Goal: Information Seeking & Learning: Learn about a topic

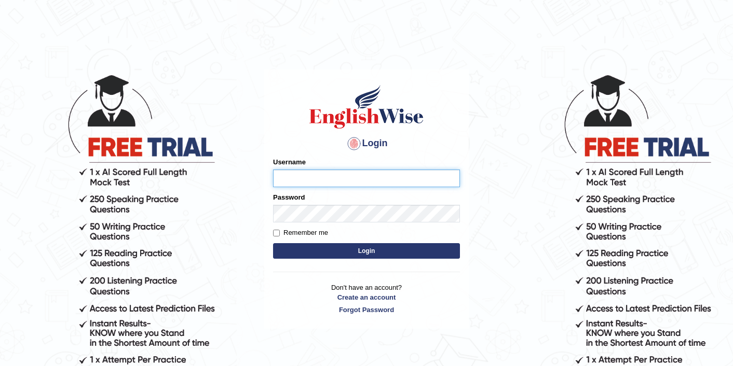
type input "sarugurung_parramatta"
click at [346, 256] on button "Login" at bounding box center [366, 251] width 187 height 16
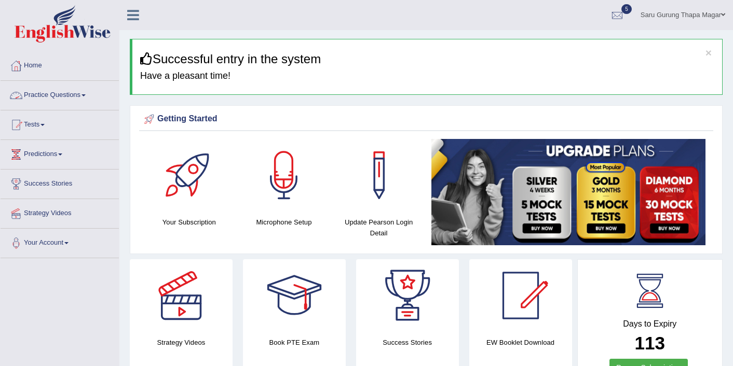
click at [73, 94] on link "Practice Questions" at bounding box center [60, 94] width 118 height 26
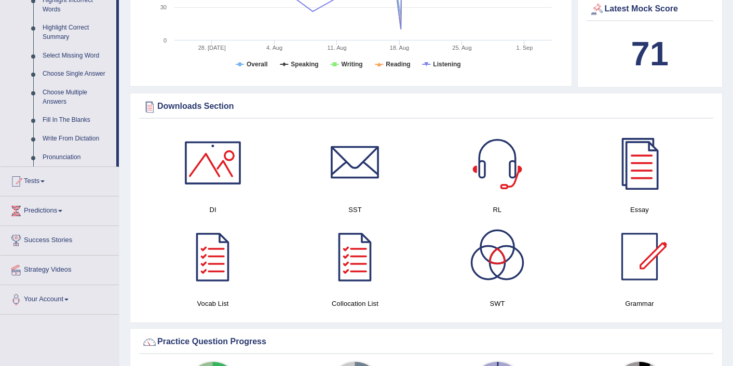
scroll to position [498, 0]
click at [72, 148] on link "Write From Dictation" at bounding box center [77, 138] width 78 height 19
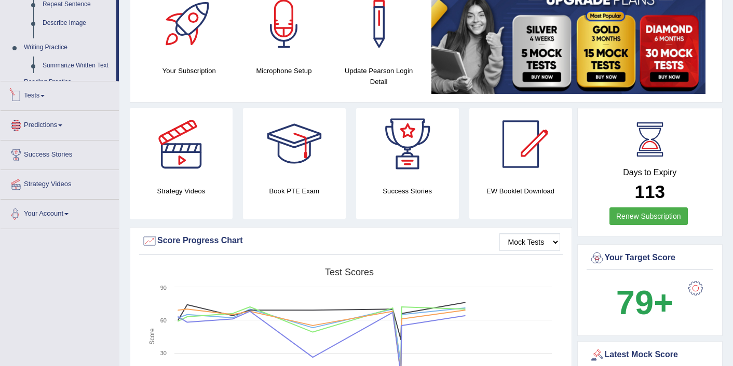
scroll to position [276, 0]
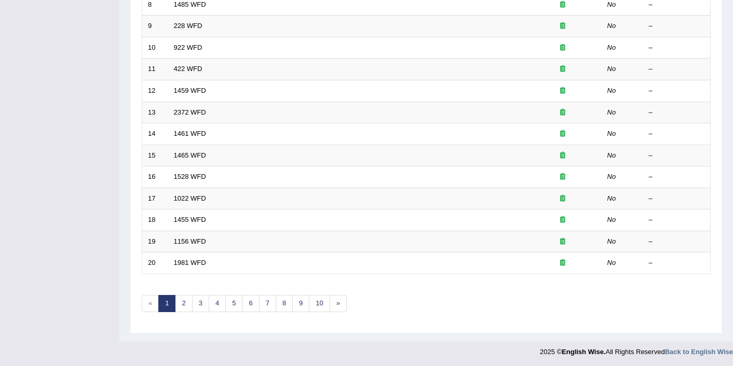
scroll to position [321, 0]
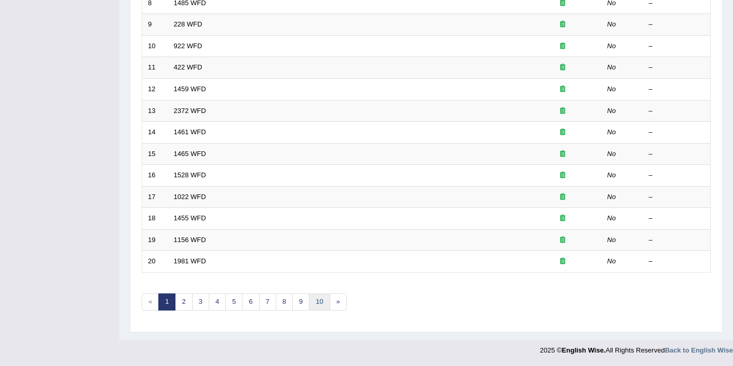
click at [321, 302] on link "10" at bounding box center [319, 302] width 21 height 17
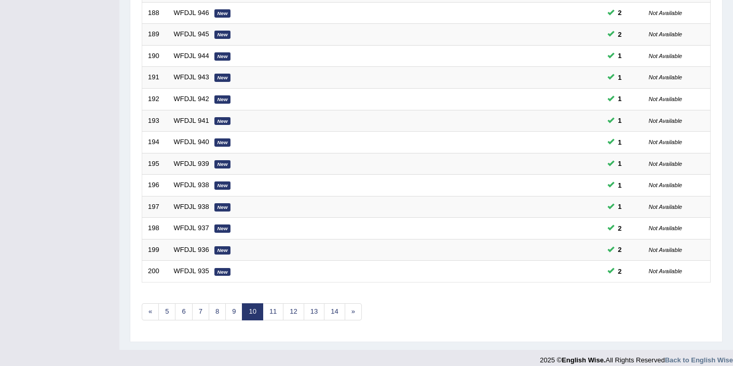
scroll to position [321, 0]
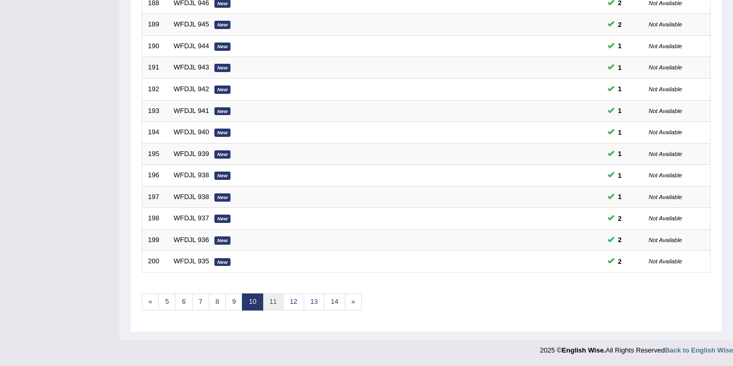
click at [274, 306] on link "11" at bounding box center [273, 302] width 21 height 17
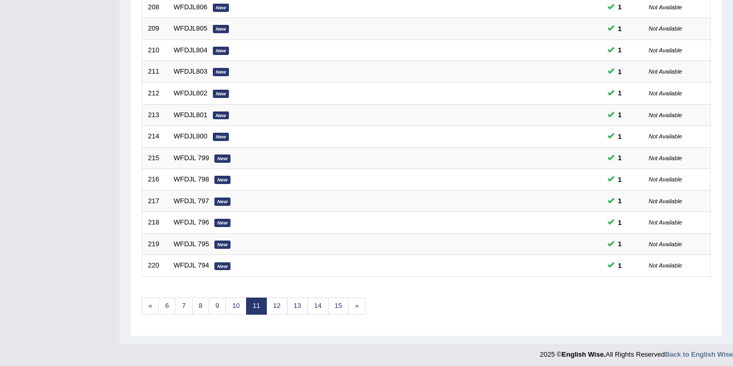
scroll to position [321, 0]
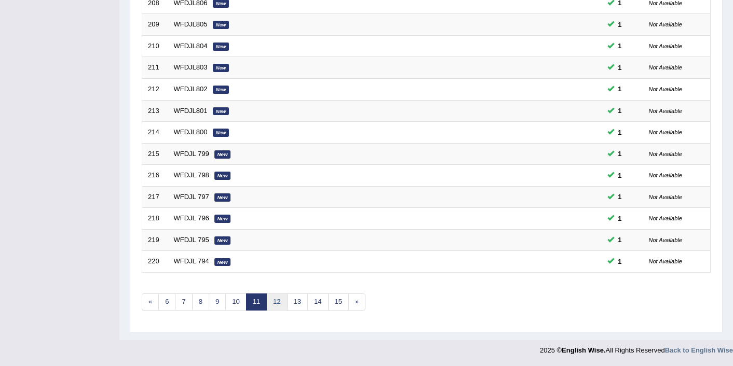
click at [272, 304] on link "12" at bounding box center [276, 302] width 21 height 17
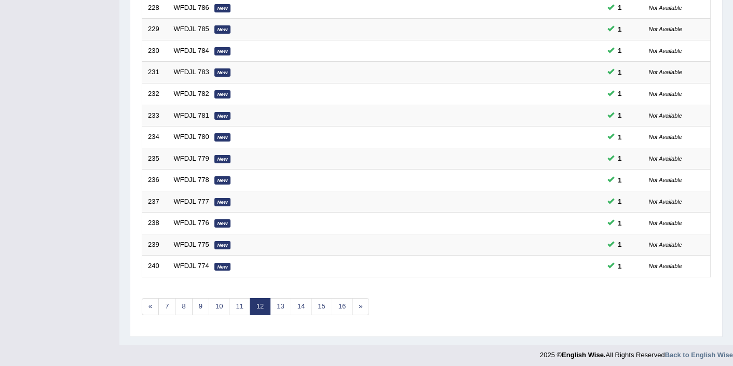
scroll to position [321, 0]
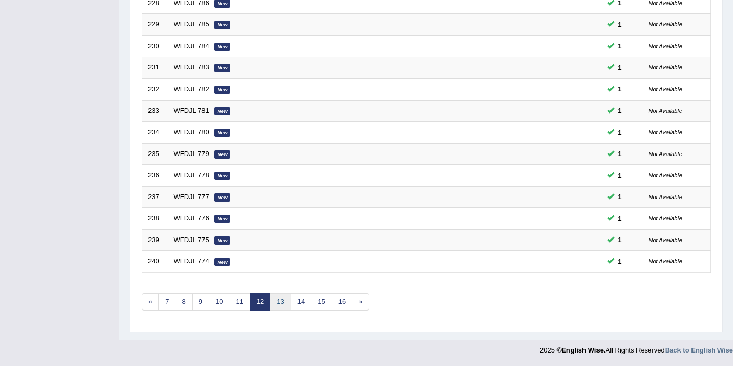
click at [277, 303] on link "13" at bounding box center [280, 302] width 21 height 17
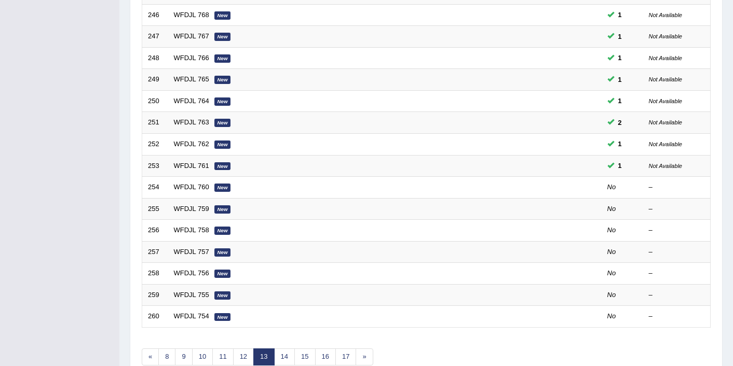
scroll to position [270, 0]
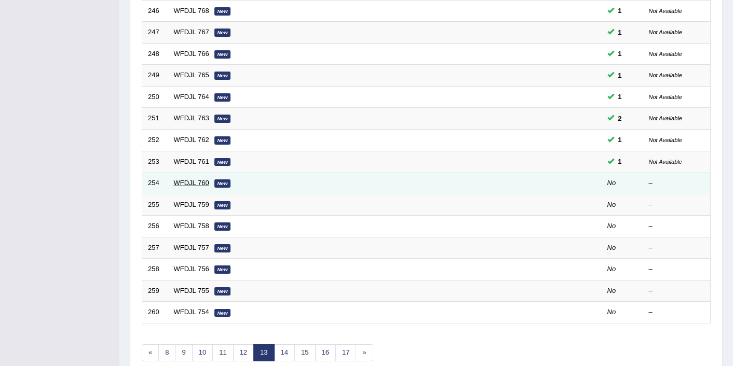
click at [205, 186] on link "WFDJL 760" at bounding box center [191, 183] width 35 height 8
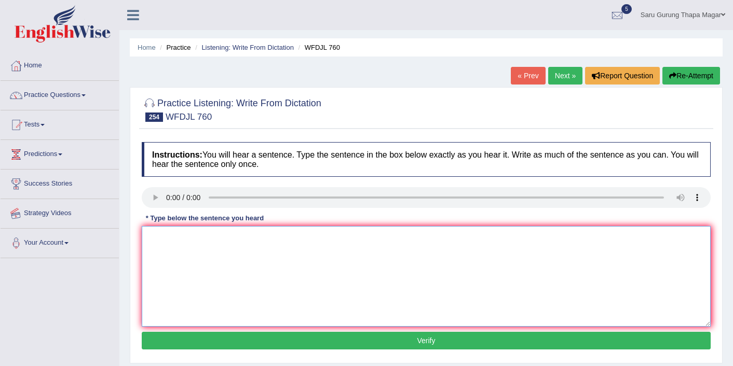
click at [160, 248] on textarea at bounding box center [426, 276] width 569 height 101
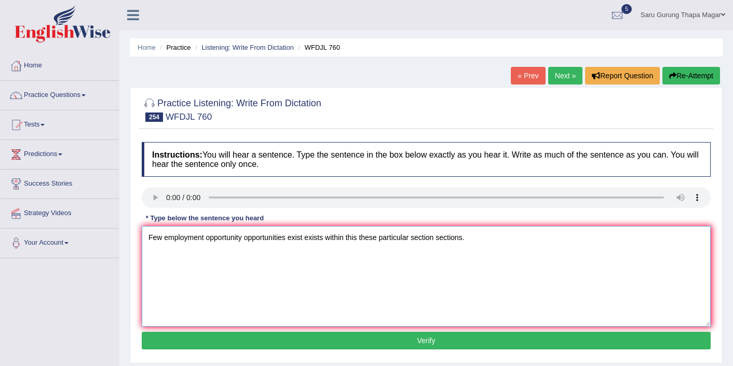
type textarea "Few employment opportunity opportunities exist exists within this these particu…"
click at [243, 345] on button "Verify" at bounding box center [426, 341] width 569 height 18
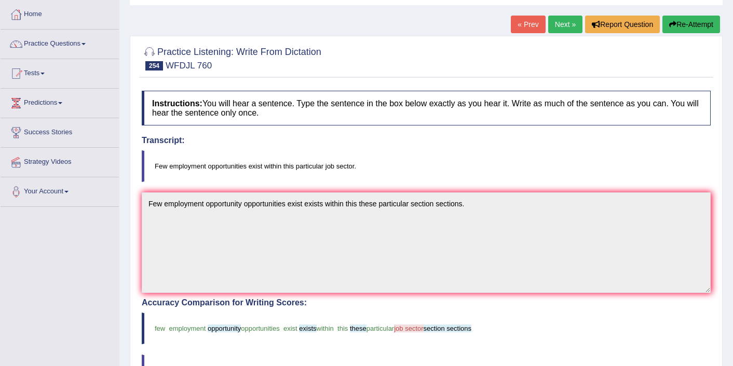
scroll to position [36, 0]
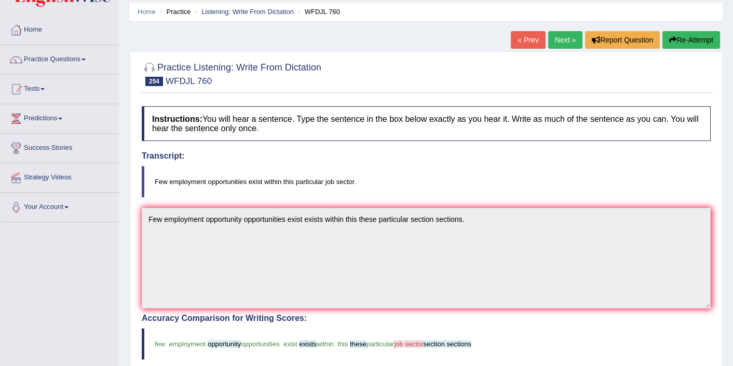
click at [562, 35] on link "Next »" at bounding box center [565, 40] width 34 height 18
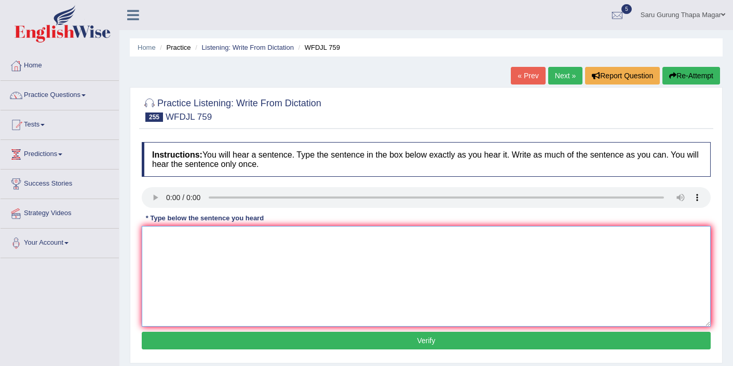
click at [237, 267] on textarea at bounding box center [426, 276] width 569 height 101
type textarea "T"
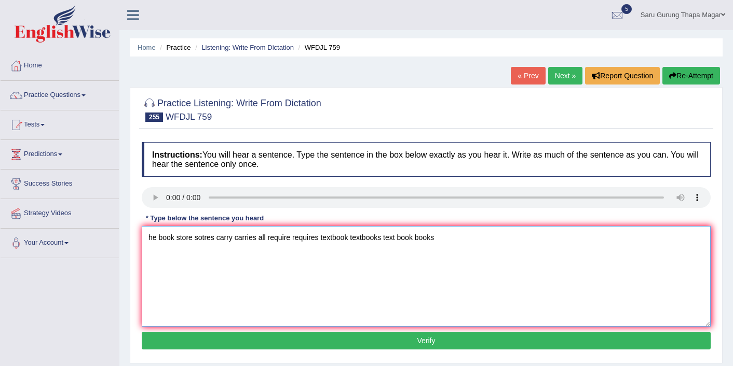
click at [477, 298] on textarea "he book store sotres carry carries all require requires textbook textbooks text…" at bounding box center [426, 276] width 569 height 101
click at [204, 237] on textarea "he book store sotres carry carries all require requires textbook textbooks text…" at bounding box center [426, 276] width 569 height 101
type textarea "he book store stores carry carries all require requires textbook textbooks text…"
click at [355, 343] on button "Verify" at bounding box center [426, 341] width 569 height 18
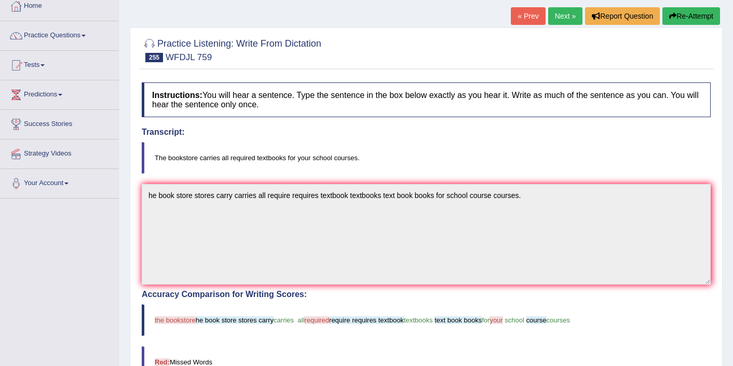
scroll to position [42, 0]
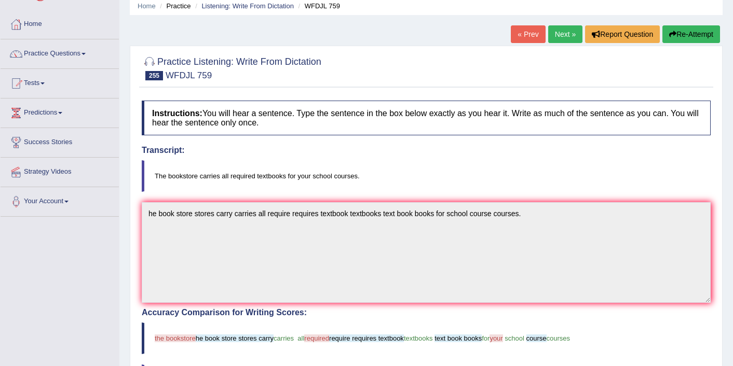
click at [564, 34] on link "Next »" at bounding box center [565, 34] width 34 height 18
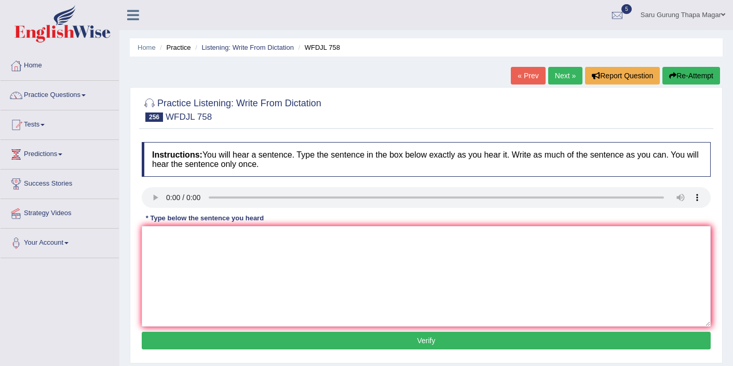
drag, startPoint x: 0, startPoint y: 0, endPoint x: 564, endPoint y: 31, distance: 564.8
click at [564, 32] on div "Home Practice Listening: Write From Dictation WFDJL 758 « Prev Next » Report Qu…" at bounding box center [425, 259] width 613 height 519
click at [170, 279] on textarea at bounding box center [426, 276] width 569 height 101
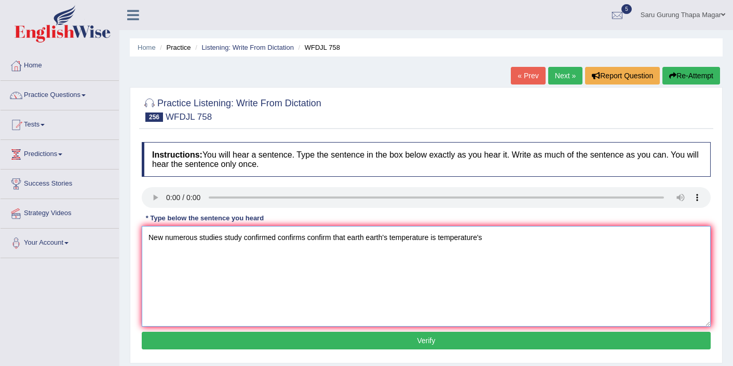
click at [443, 237] on textarea "New numerous studies study confirmed confirms confirm that earth earth's temper…" at bounding box center [426, 276] width 569 height 101
drag, startPoint x: 442, startPoint y: 237, endPoint x: 488, endPoint y: 237, distance: 45.7
click at [488, 237] on textarea "New numerous studies study confirmed confirms confirm that earth earth's temper…" at bounding box center [426, 276] width 569 height 101
click at [435, 238] on textarea "New numerous studies study confirmed confirms confirm that earth earth's temper…" at bounding box center [426, 276] width 569 height 101
paste textarea "temperature's"
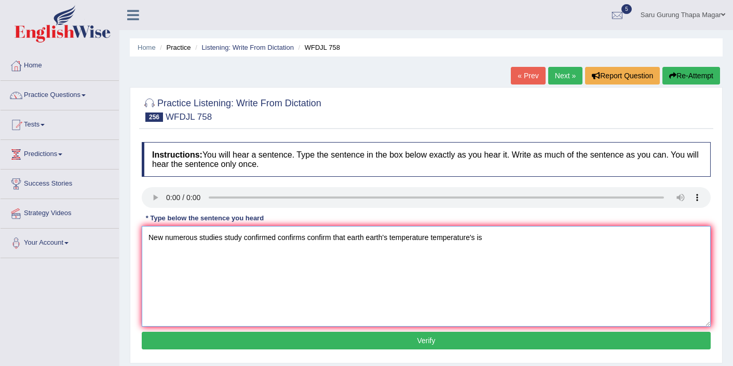
click at [548, 237] on textarea "New numerous studies study confirmed confirms confirm that earth earth's temper…" at bounding box center [426, 276] width 569 height 101
type textarea "New numerous studies study confirmed confirms confirm that earth earth's temper…"
click at [524, 346] on button "Verify" at bounding box center [426, 341] width 569 height 18
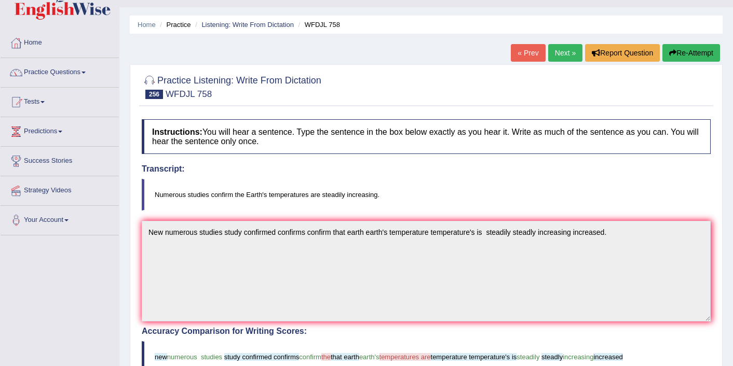
scroll to position [21, 0]
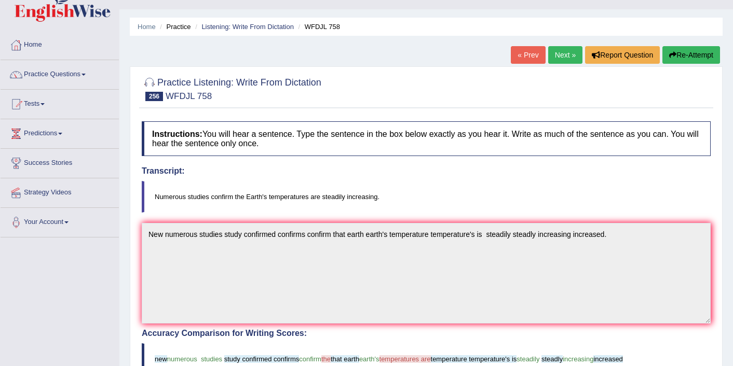
click at [558, 56] on link "Next »" at bounding box center [565, 55] width 34 height 18
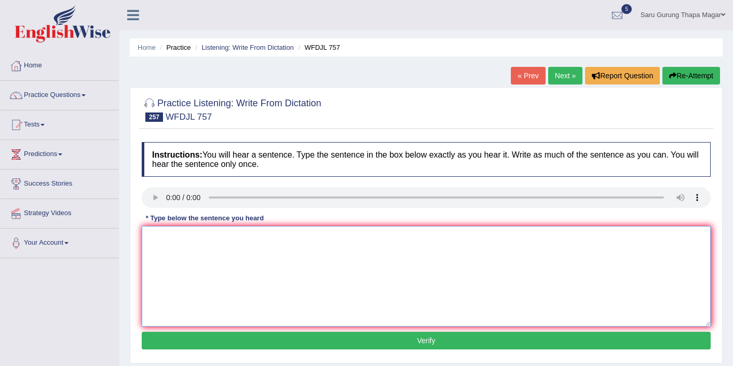
click at [244, 246] on textarea at bounding box center [426, 276] width 569 height 101
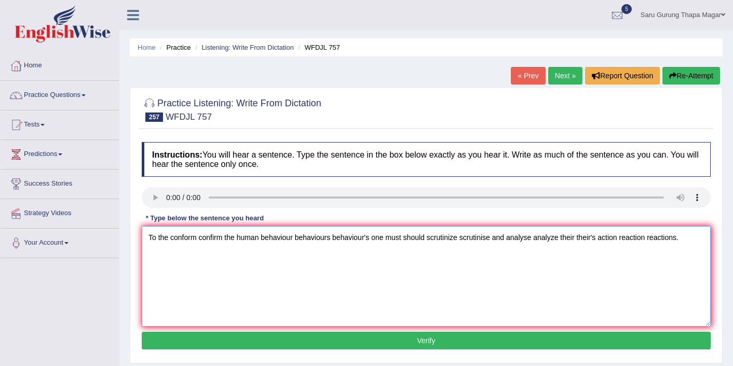
type textarea "To the conform confirm the human behaviour behaviours behaviour's one must shou…"
click at [444, 341] on button "Verify" at bounding box center [426, 341] width 569 height 18
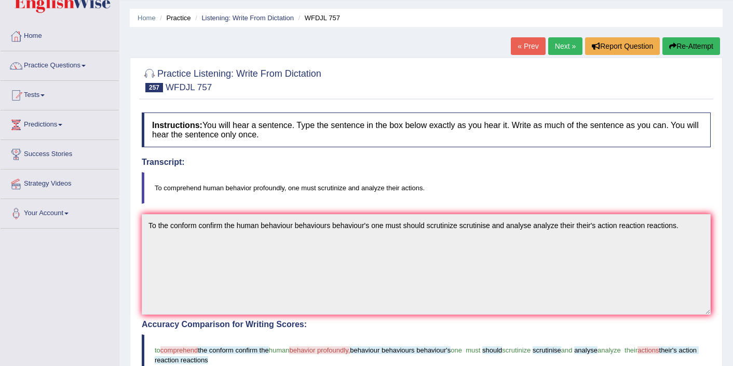
scroll to position [21, 0]
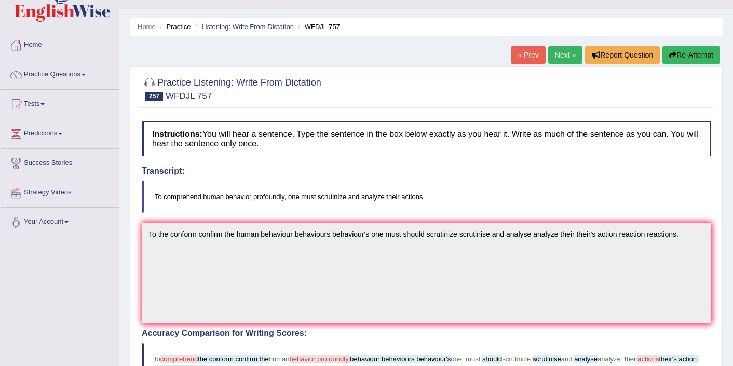
click at [559, 56] on link "Next »" at bounding box center [565, 55] width 34 height 18
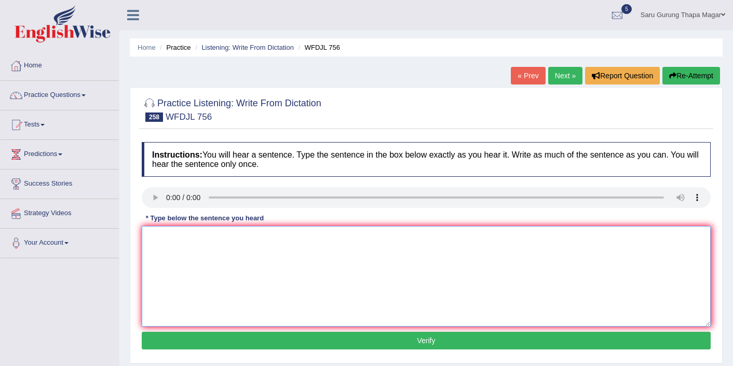
click at [294, 302] on textarea at bounding box center [426, 276] width 569 height 101
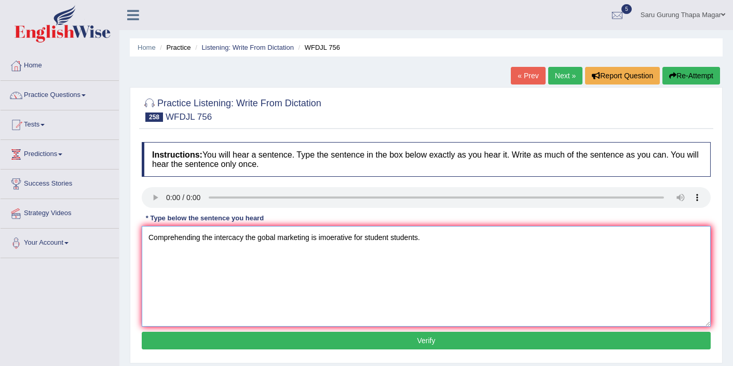
click at [332, 239] on textarea "Comprehending the intercacy the gobal marketing is imoerative for student stude…" at bounding box center [426, 276] width 569 height 101
type textarea "Comprehending the intercacy the gobal marketing is imperative for student stude…"
click at [382, 330] on div "Instructions: You will hear a sentence. Type the sentence in the box below exac…" at bounding box center [426, 247] width 574 height 221
click at [381, 346] on button "Verify" at bounding box center [426, 341] width 569 height 18
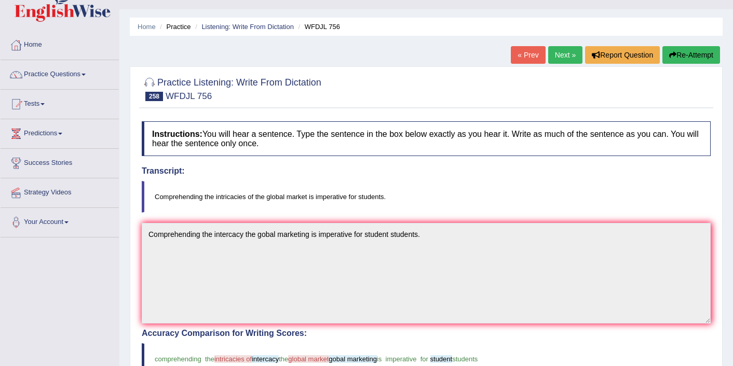
scroll to position [21, 0]
click at [551, 53] on link "Next »" at bounding box center [565, 55] width 34 height 18
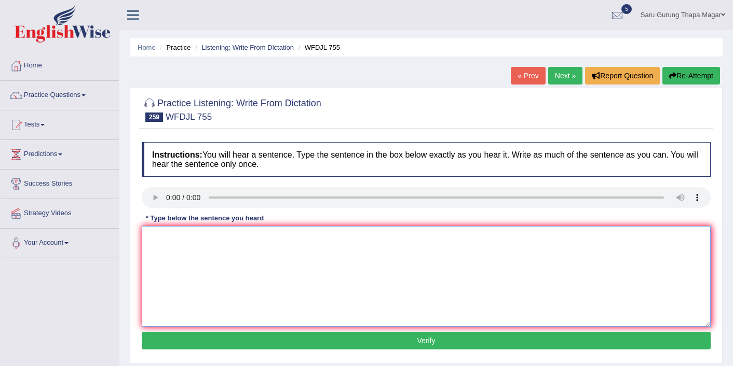
click at [416, 260] on textarea at bounding box center [426, 276] width 569 height 101
click at [210, 236] on textarea "Faculty members member're" at bounding box center [426, 276] width 569 height 101
click at [205, 241] on textarea "Faculty members member're" at bounding box center [426, 276] width 569 height 101
click at [315, 235] on textarea "Faculty members member member're" at bounding box center [426, 276] width 569 height 101
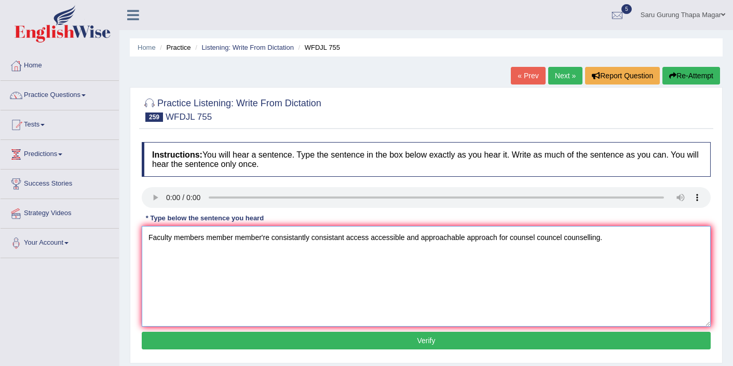
click at [305, 235] on textarea "Faculty members member member're consistantly consistant access accessible and …" at bounding box center [426, 276] width 569 height 101
type textarea "Faculty members member member're consistantly consistant access accessible and …"
click at [404, 342] on button "Verify" at bounding box center [426, 341] width 569 height 18
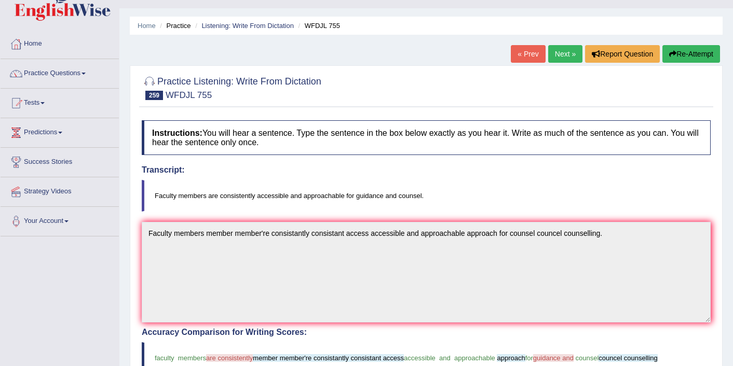
scroll to position [21, 0]
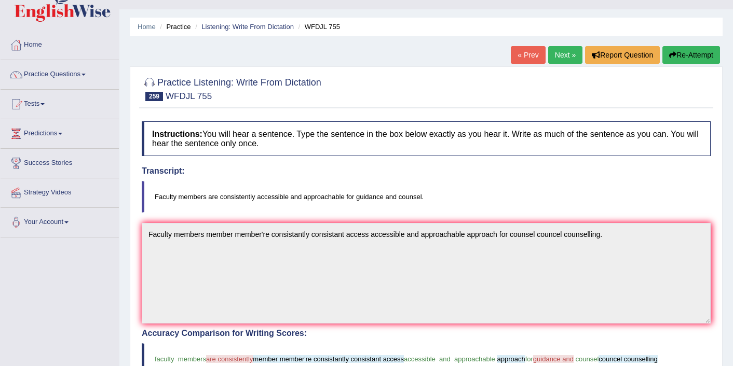
click at [557, 60] on link "Next »" at bounding box center [565, 55] width 34 height 18
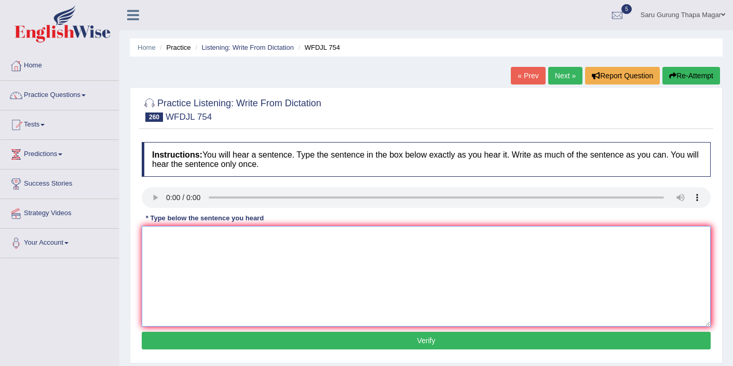
click at [160, 247] on textarea at bounding box center [426, 276] width 569 height 101
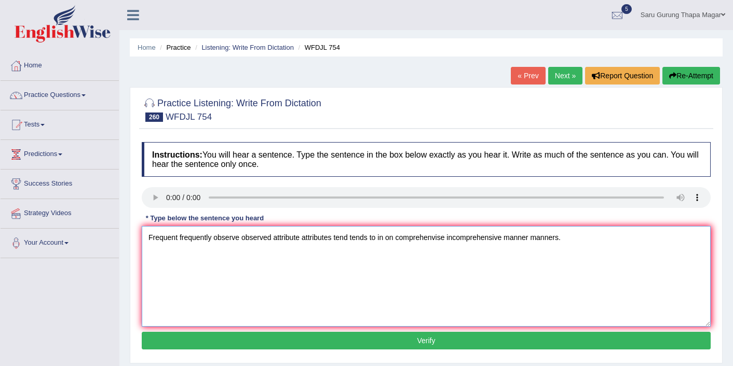
click at [508, 239] on textarea "Frequent frequently observe observed attribute attributes tend tends to in on c…" at bounding box center [426, 276] width 569 height 101
type textarea "Frequent frequently observe observed attribute attributes tend tends to in on c…"
click at [417, 344] on button "Verify" at bounding box center [426, 341] width 569 height 18
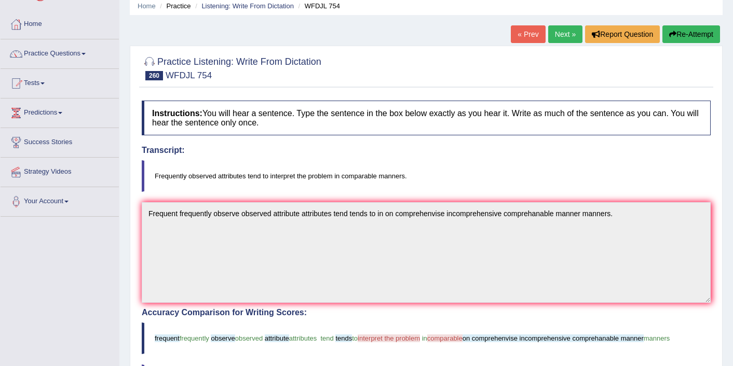
scroll to position [21, 0]
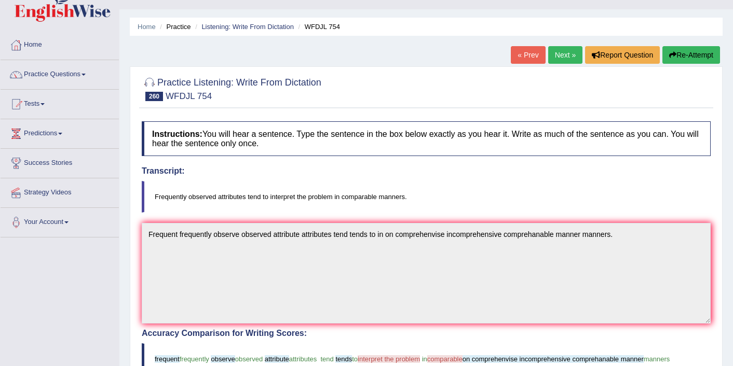
click at [683, 48] on button "Re-Attempt" at bounding box center [691, 55] width 58 height 18
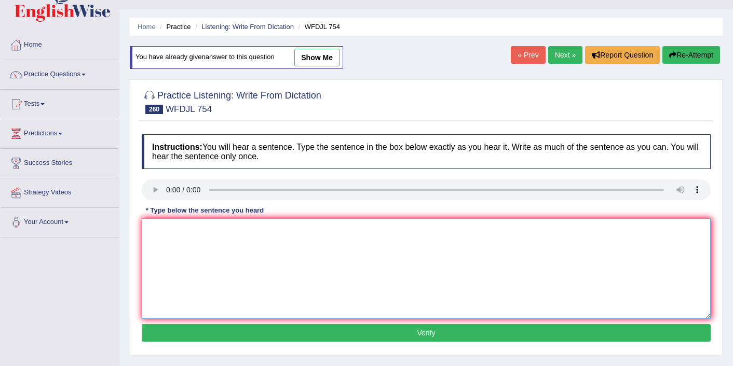
click at [182, 246] on textarea at bounding box center [426, 268] width 569 height 101
type textarea "R"
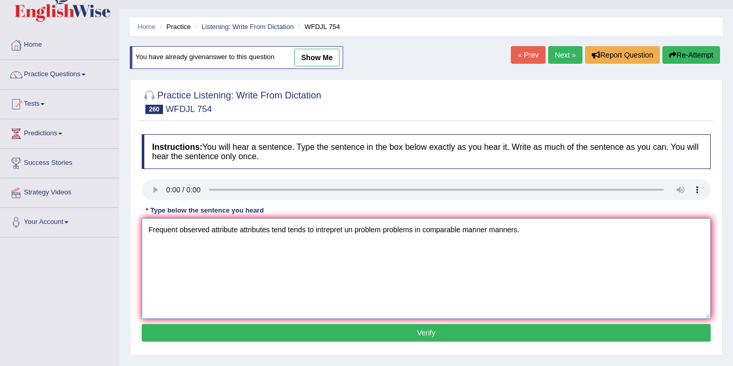
click at [353, 231] on textarea "Frequent observed attribute attributes tend tends to intrepret un problem probl…" at bounding box center [426, 268] width 569 height 101
click at [439, 230] on textarea "Frequent observed attribute attributes tend tends to intrepret in on problem pr…" at bounding box center [426, 268] width 569 height 101
click at [365, 232] on textarea "Frequent observed attribute attributes tend tends to intrepret in on problem pr…" at bounding box center [426, 268] width 569 height 101
type textarea "Frequent observed attribute attributes tend tends to intrepret in on the proble…"
click at [414, 334] on button "Verify" at bounding box center [426, 333] width 569 height 18
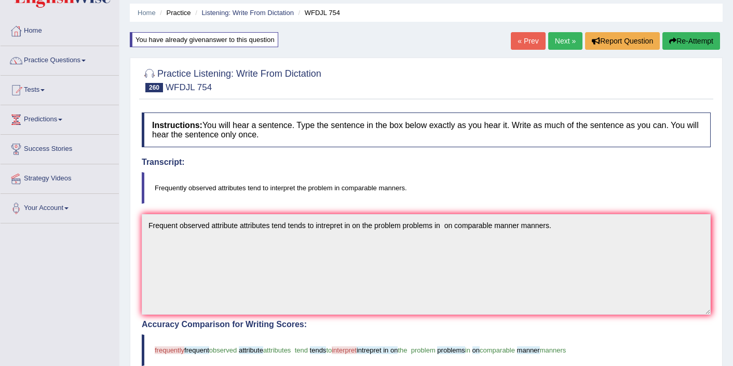
scroll to position [21, 0]
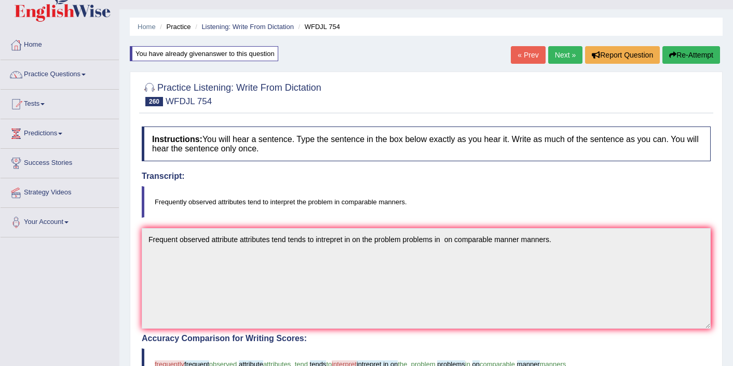
click at [557, 64] on div "« Prev Next » Report Question Re-Attempt" at bounding box center [617, 56] width 212 height 20
click at [559, 59] on link "Next »" at bounding box center [565, 55] width 34 height 18
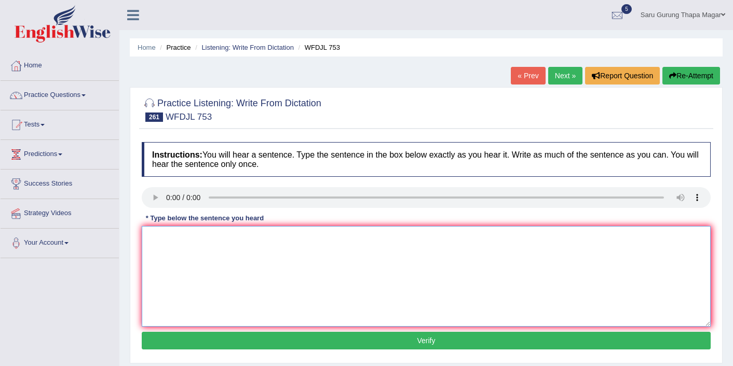
click at [170, 283] on textarea at bounding box center [426, 276] width 569 height 101
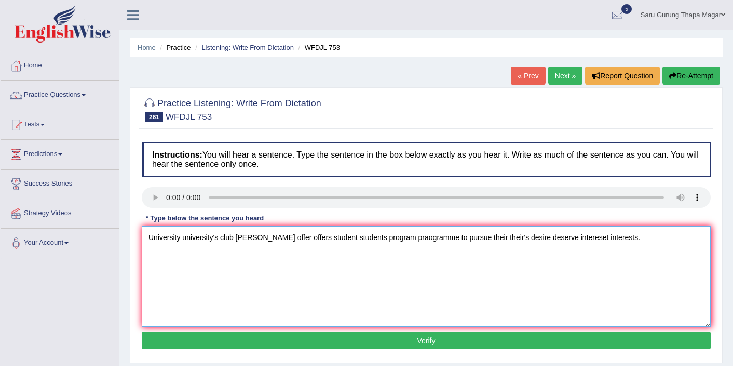
click at [520, 241] on textarea "University university's club clubbs offer offers student students program praog…" at bounding box center [426, 276] width 569 height 101
click at [298, 238] on textarea "University university's club clubbs offer offers student students program praog…" at bounding box center [426, 276] width 569 height 101
click at [360, 240] on textarea "University university's club clubbs offer offers a student students program pra…" at bounding box center [426, 276] width 569 height 101
click at [448, 238] on textarea "University university's club clubbs offer offers a student students a program p…" at bounding box center [426, 276] width 569 height 101
type textarea "University university's club clubbs offer offers a student students a program p…"
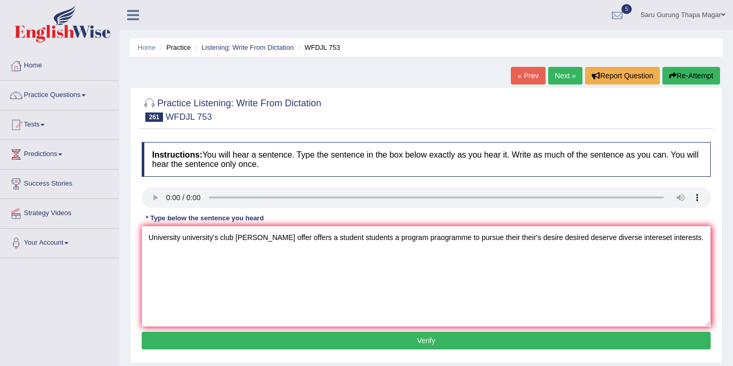
click at [473, 340] on button "Verify" at bounding box center [426, 341] width 569 height 18
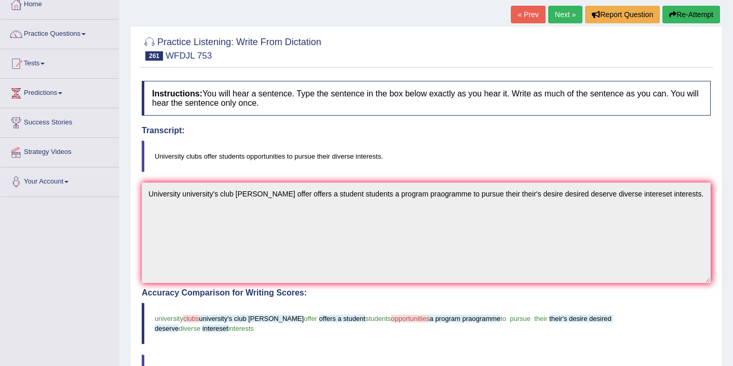
scroll to position [42, 0]
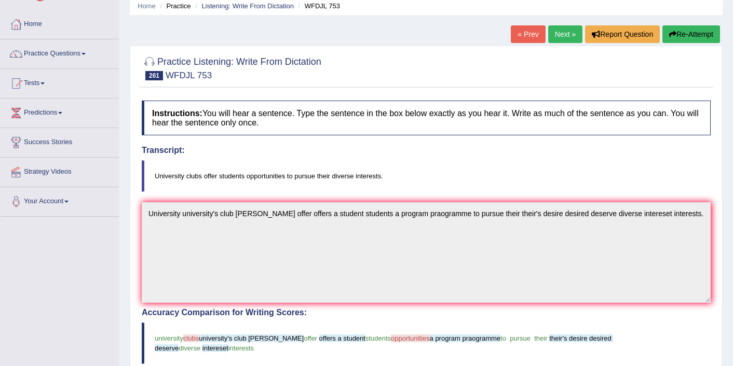
click at [561, 29] on link "Next »" at bounding box center [565, 34] width 34 height 18
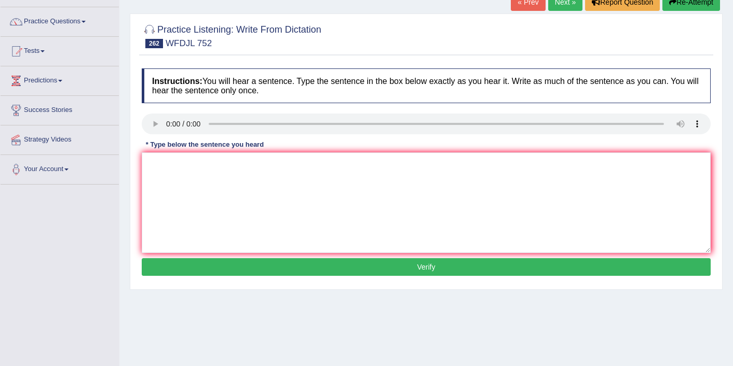
scroll to position [76, 0]
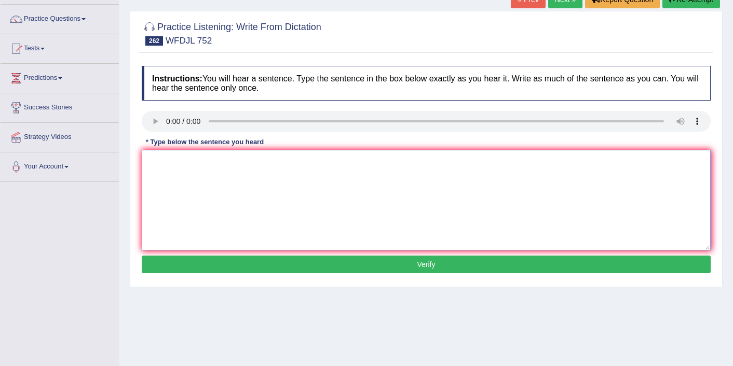
click at [197, 176] on textarea at bounding box center [426, 200] width 569 height 101
click at [226, 159] on textarea "Business major majors learn learns learned a valuable" at bounding box center [426, 200] width 569 height 101
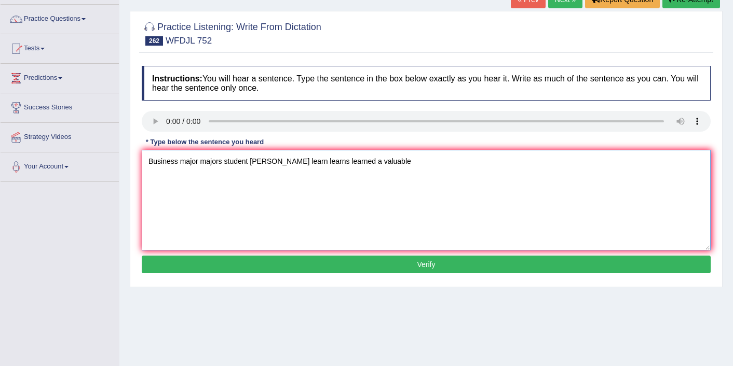
click at [405, 164] on textarea "Business major majors student studnets learn learns learned a valuable" at bounding box center [426, 200] width 569 height 101
type textarea "Business major majors student studnets learn learns learned a valuable leadersh…"
click at [482, 262] on button "Verify" at bounding box center [426, 265] width 569 height 18
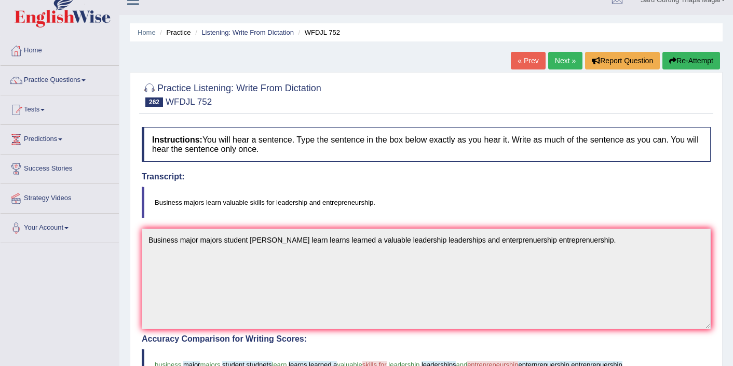
scroll to position [14, 0]
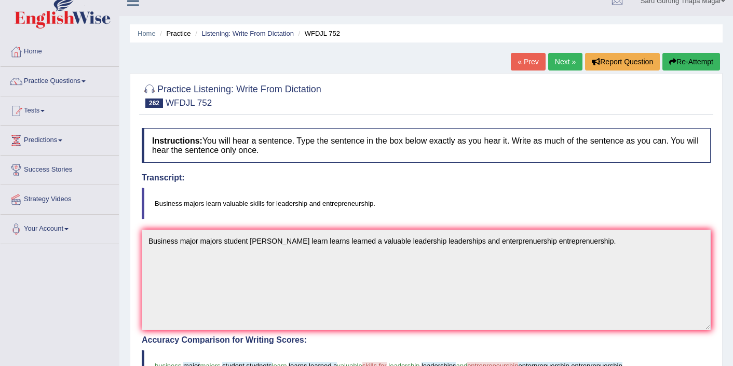
click at [558, 57] on link "Next »" at bounding box center [565, 62] width 34 height 18
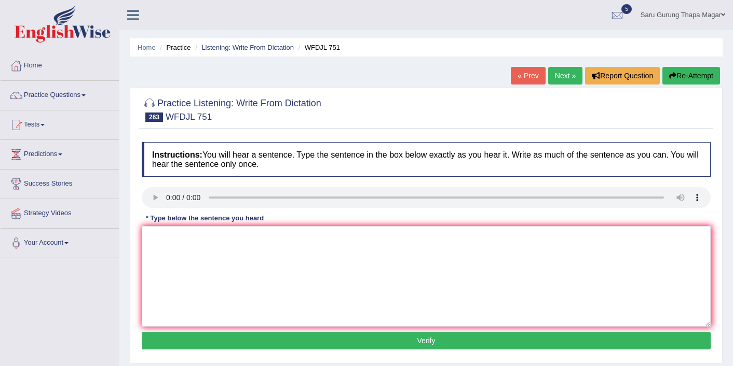
click at [267, 217] on div "* Type below the sentence you heard" at bounding box center [205, 218] width 126 height 10
click at [261, 238] on textarea at bounding box center [426, 276] width 569 height 101
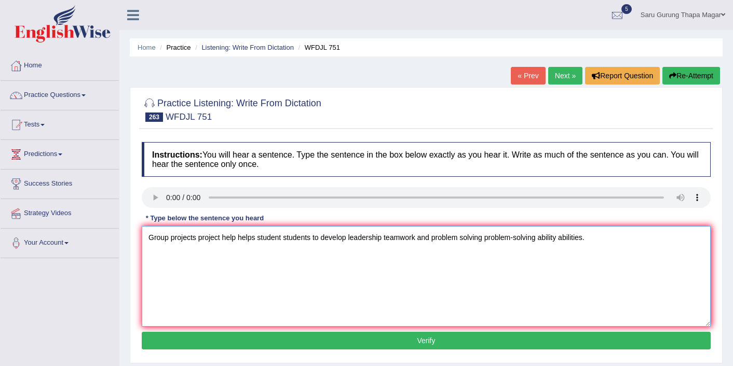
click at [352, 240] on textarea "Group projects project help helps student students to develop leadership teamwo…" at bounding box center [426, 276] width 569 height 101
click at [606, 264] on textarea "Group projects project help helps student students to develop skill skills lead…" at bounding box center [426, 276] width 569 height 101
type textarea "Group projects project help helps student students to develop skill skills lead…"
click at [494, 339] on button "Verify" at bounding box center [426, 341] width 569 height 18
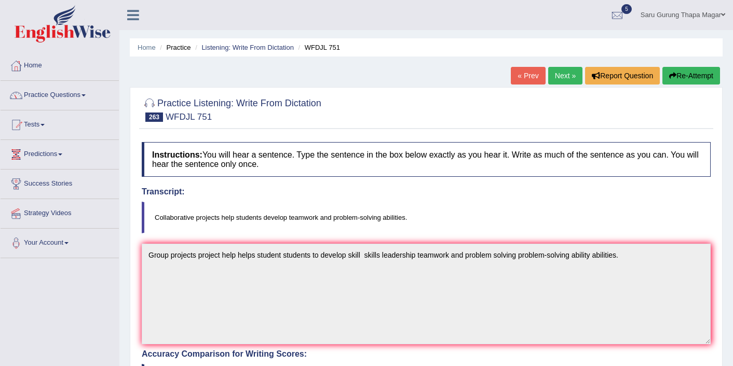
click at [77, 95] on link "Practice Questions" at bounding box center [60, 94] width 118 height 26
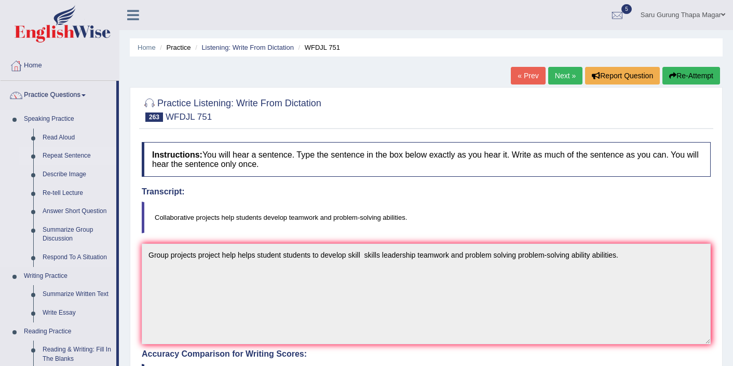
click at [60, 156] on link "Repeat Sentence" at bounding box center [77, 156] width 78 height 19
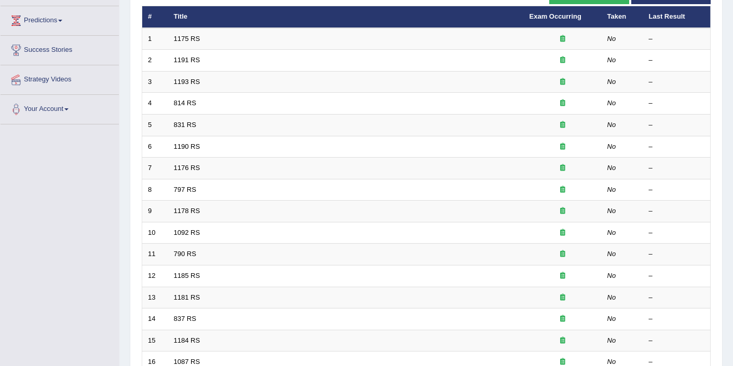
scroll to position [113, 0]
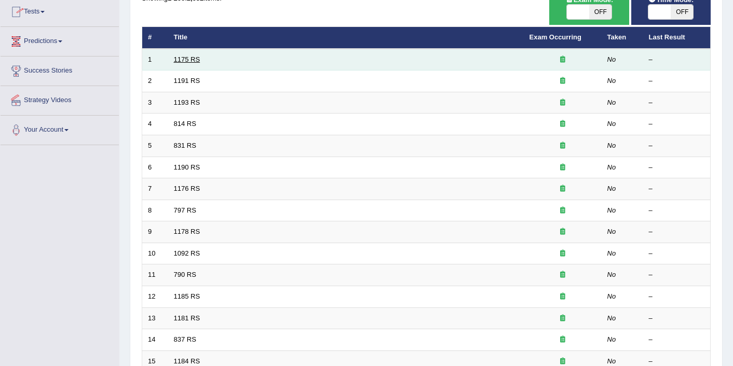
click at [190, 58] on link "1175 RS" at bounding box center [187, 60] width 26 height 8
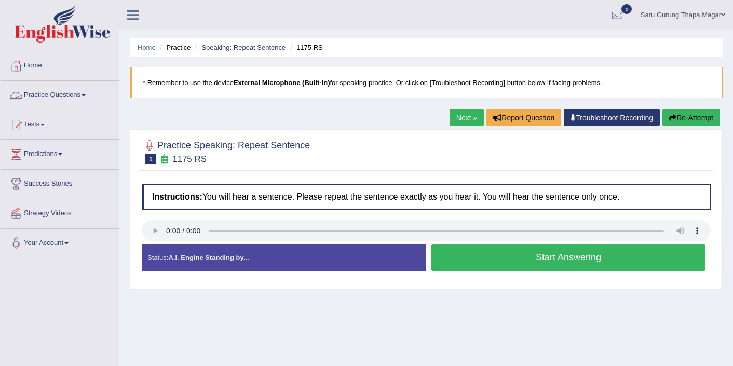
click at [49, 91] on link "Practice Questions" at bounding box center [60, 94] width 118 height 26
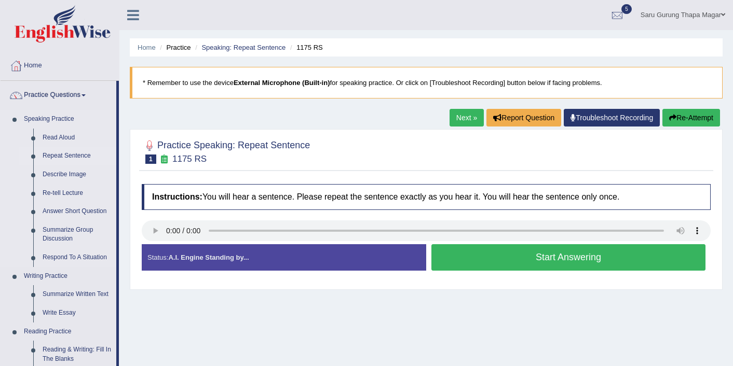
click at [73, 154] on link "Repeat Sentence" at bounding box center [77, 156] width 78 height 19
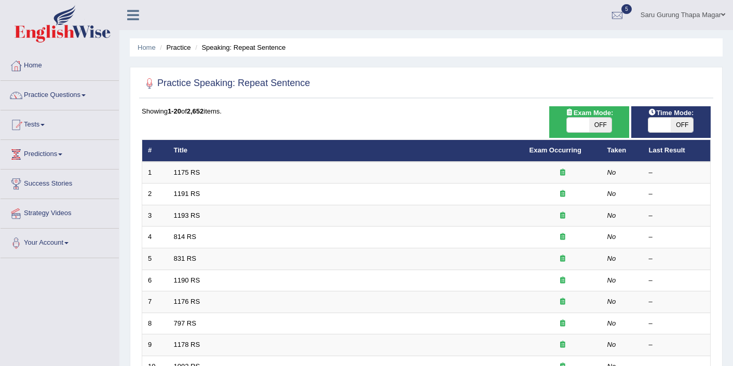
click at [676, 127] on span "OFF" at bounding box center [681, 125] width 22 height 15
checkbox input "true"
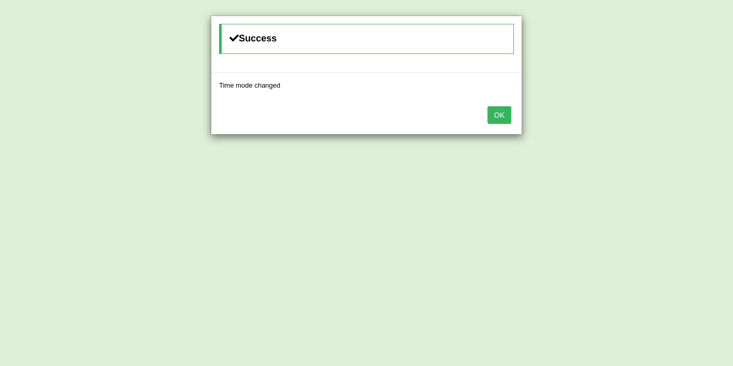
click at [501, 116] on button "OK" at bounding box center [499, 115] width 24 height 18
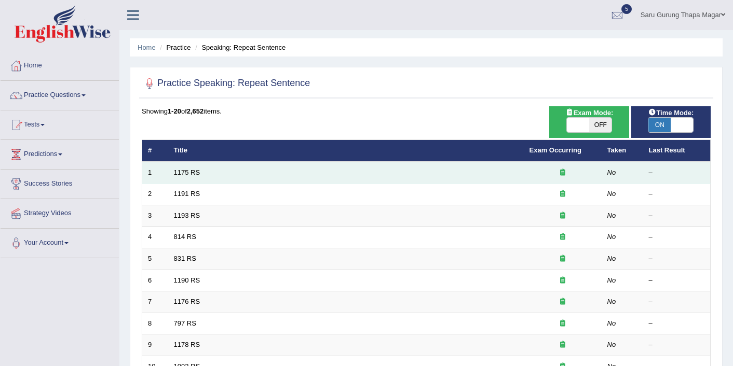
click at [194, 167] on td "1175 RS" at bounding box center [345, 173] width 355 height 22
click at [194, 173] on link "1175 RS" at bounding box center [187, 173] width 26 height 8
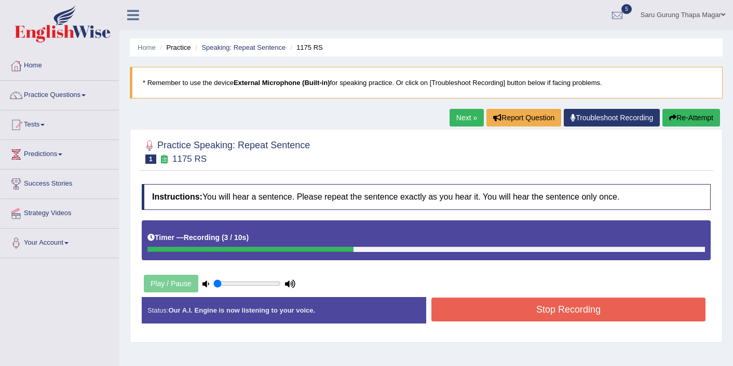
click at [470, 314] on button "Stop Recording" at bounding box center [568, 310] width 274 height 24
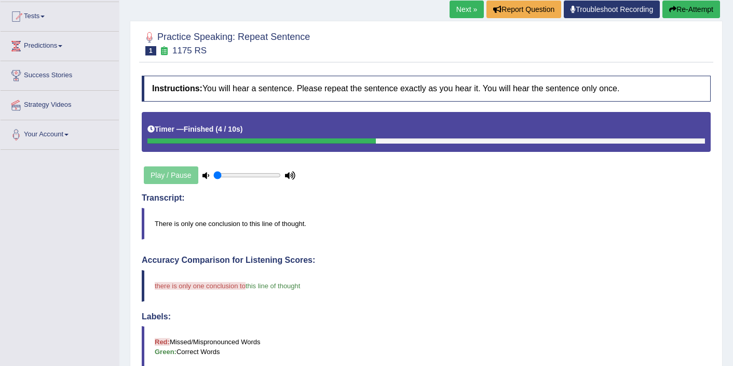
scroll to position [88, 0]
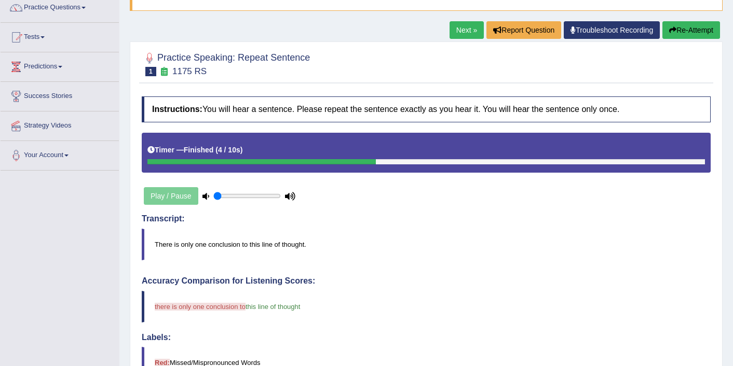
click at [464, 28] on link "Next »" at bounding box center [466, 30] width 34 height 18
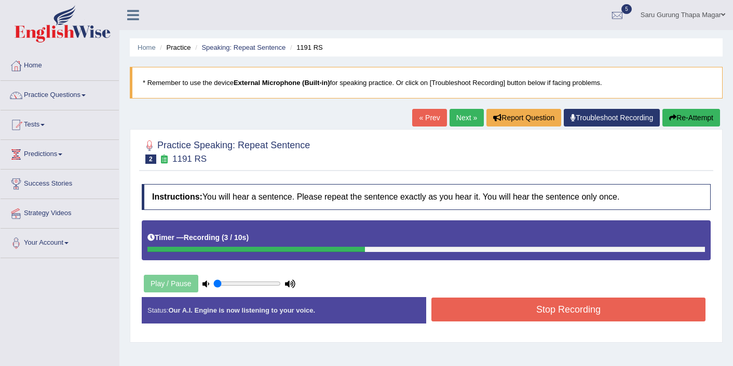
click at [549, 309] on button "Stop Recording" at bounding box center [568, 310] width 274 height 24
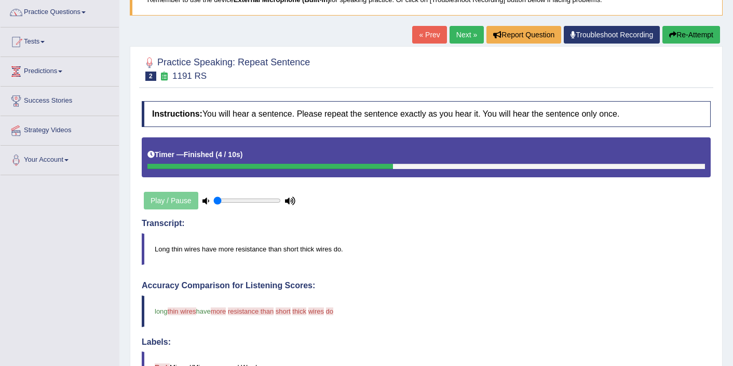
scroll to position [83, 0]
click at [692, 37] on button "Re-Attempt" at bounding box center [691, 35] width 58 height 18
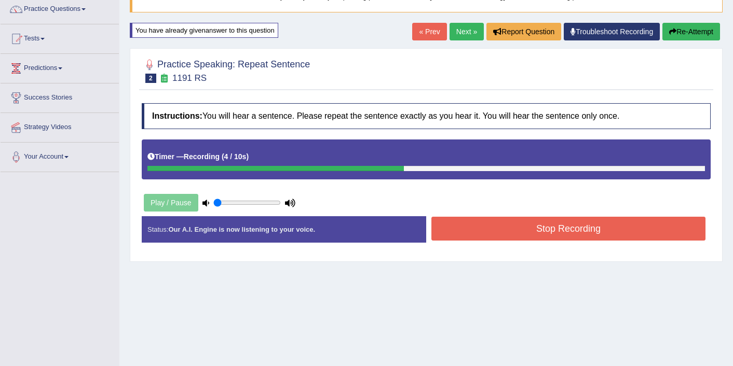
click at [629, 226] on button "Stop Recording" at bounding box center [568, 229] width 274 height 24
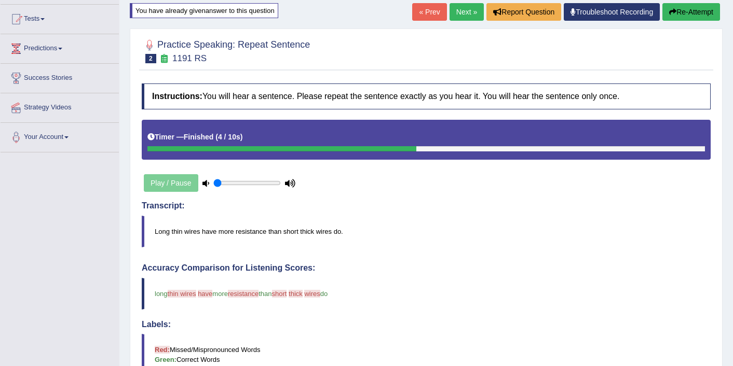
scroll to position [86, 0]
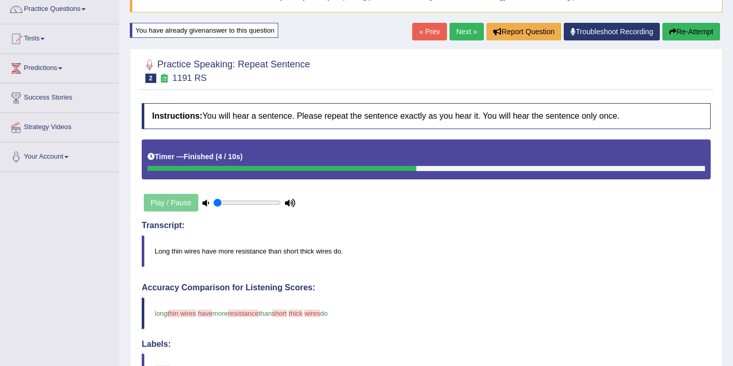
click at [456, 35] on link "Next »" at bounding box center [466, 32] width 34 height 18
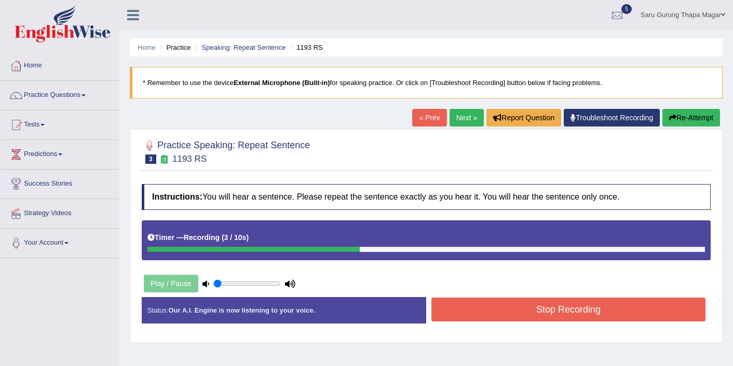
click at [528, 309] on button "Stop Recording" at bounding box center [568, 310] width 274 height 24
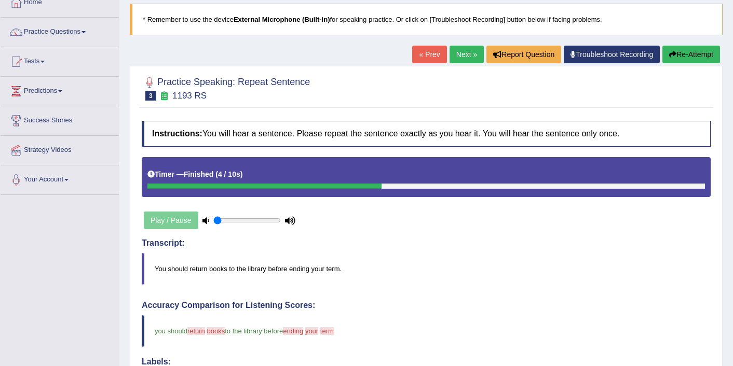
scroll to position [62, 0]
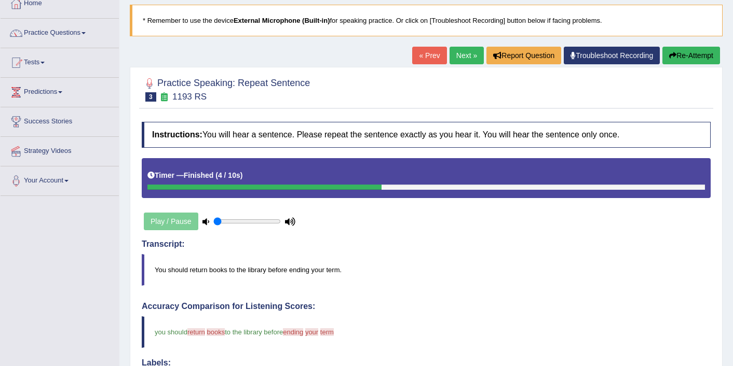
click at [458, 54] on link "Next »" at bounding box center [466, 56] width 34 height 18
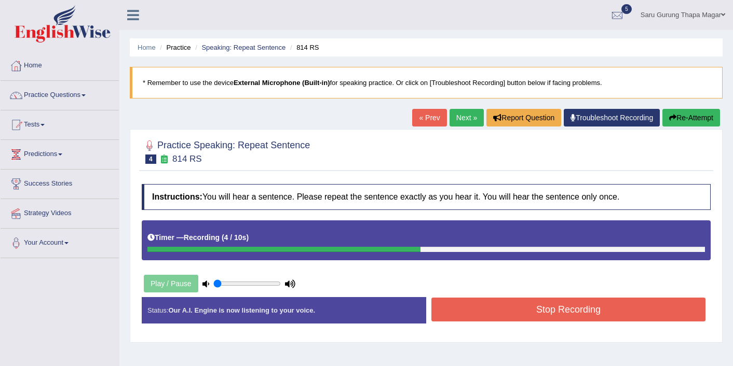
click at [528, 300] on button "Stop Recording" at bounding box center [568, 310] width 274 height 24
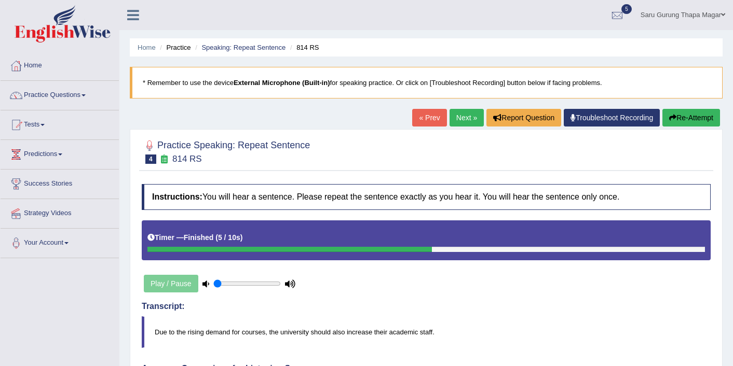
click at [453, 113] on link "Next »" at bounding box center [466, 118] width 34 height 18
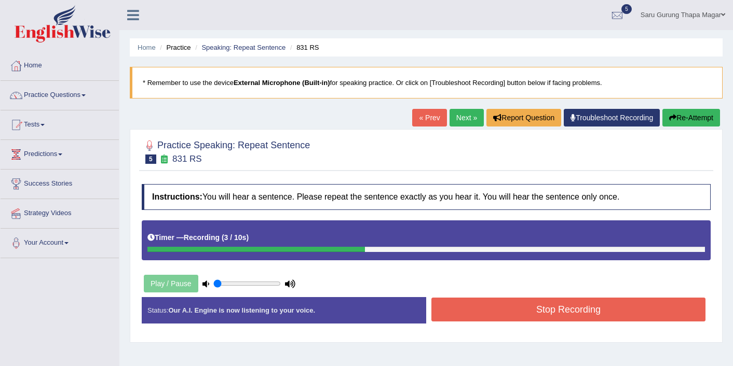
click at [571, 305] on button "Stop Recording" at bounding box center [568, 310] width 274 height 24
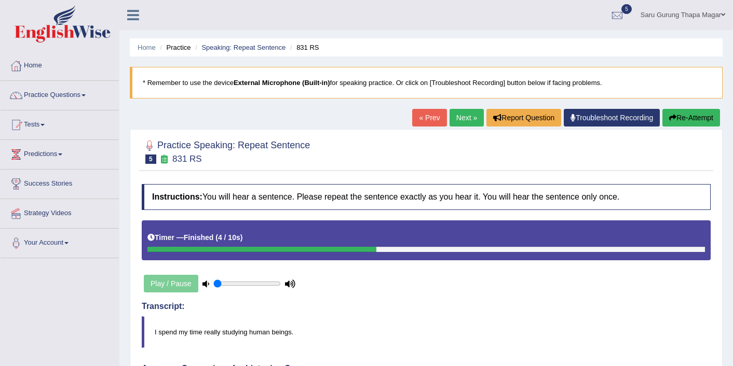
click at [463, 119] on link "Next »" at bounding box center [466, 118] width 34 height 18
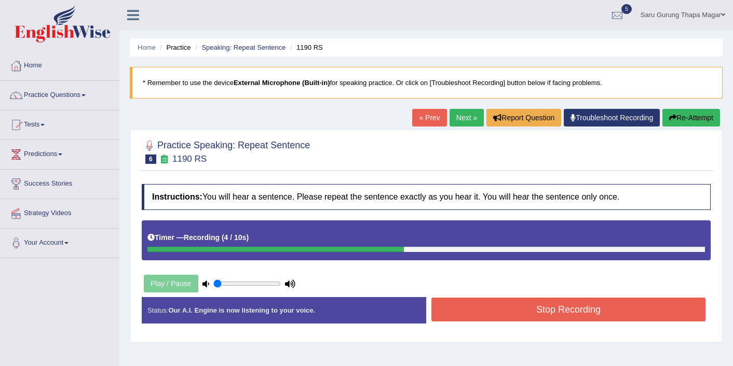
click at [521, 306] on button "Stop Recording" at bounding box center [568, 310] width 274 height 24
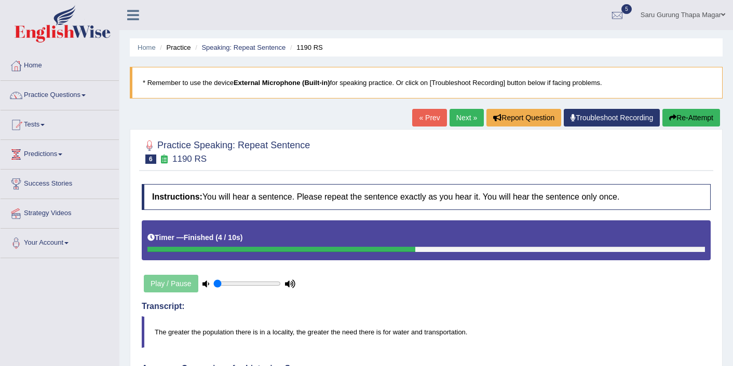
click at [459, 122] on link "Next »" at bounding box center [466, 118] width 34 height 18
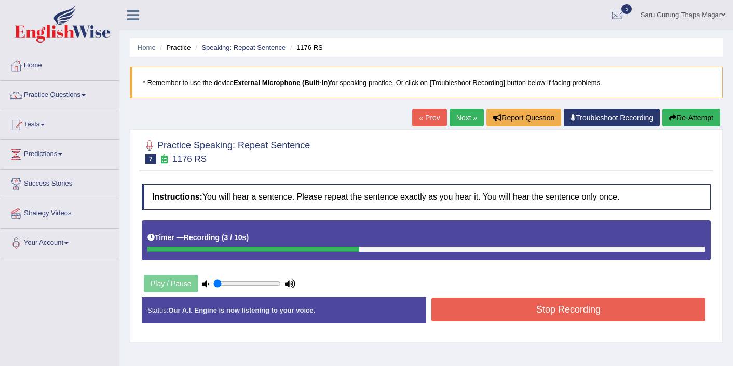
click at [535, 306] on button "Stop Recording" at bounding box center [568, 310] width 274 height 24
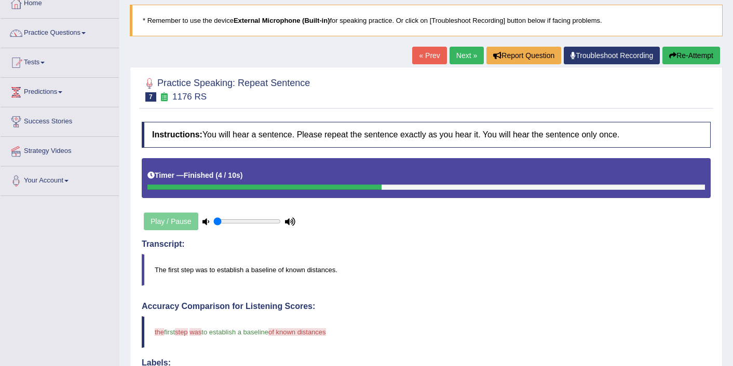
scroll to position [42, 0]
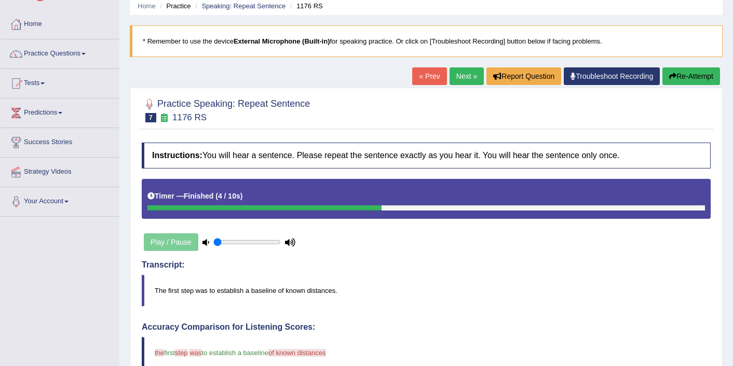
click at [456, 67] on div "Home Practice Speaking: Repeat Sentence 1176 RS * Remember to use the device Ex…" at bounding box center [425, 317] width 613 height 719
click at [456, 73] on link "Next »" at bounding box center [466, 76] width 34 height 18
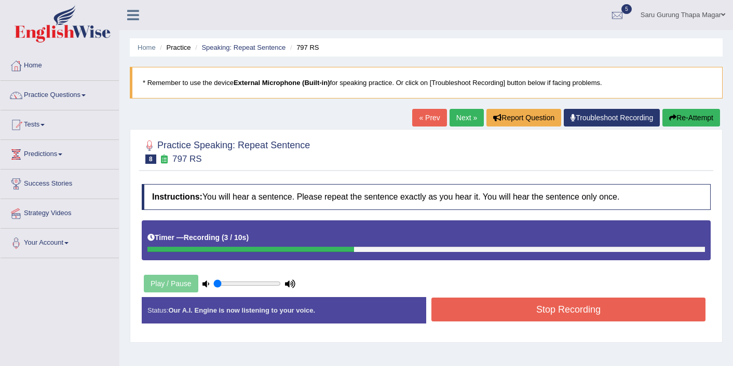
click at [515, 312] on button "Stop Recording" at bounding box center [568, 310] width 274 height 24
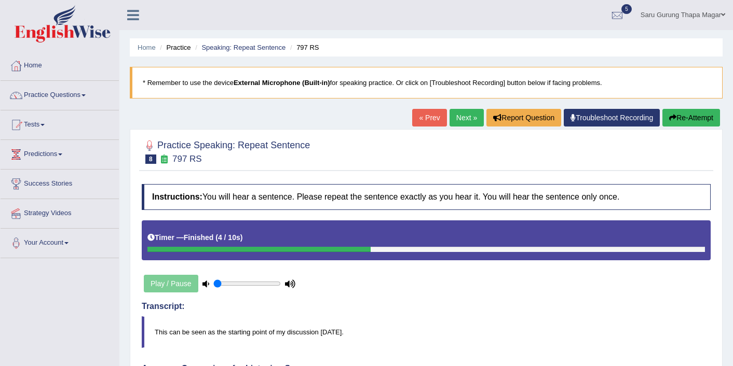
click at [459, 118] on link "Next »" at bounding box center [466, 118] width 34 height 18
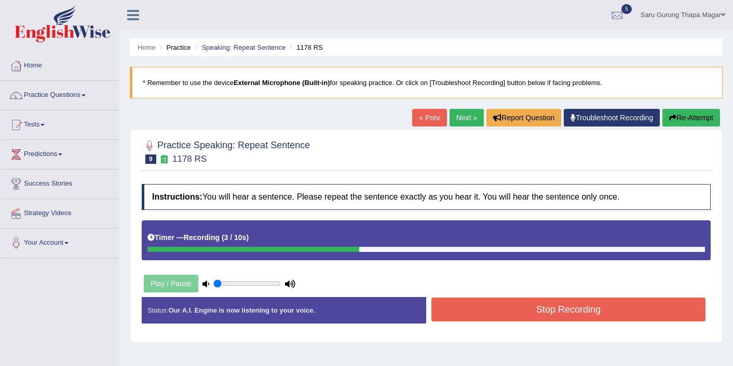
click at [523, 304] on button "Stop Recording" at bounding box center [568, 310] width 274 height 24
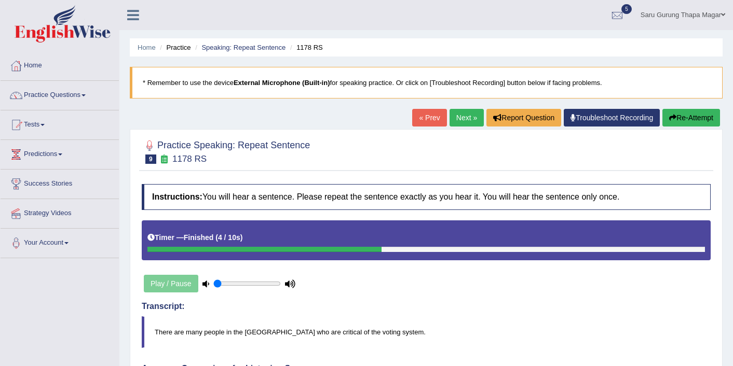
click at [452, 116] on link "Next »" at bounding box center [466, 118] width 34 height 18
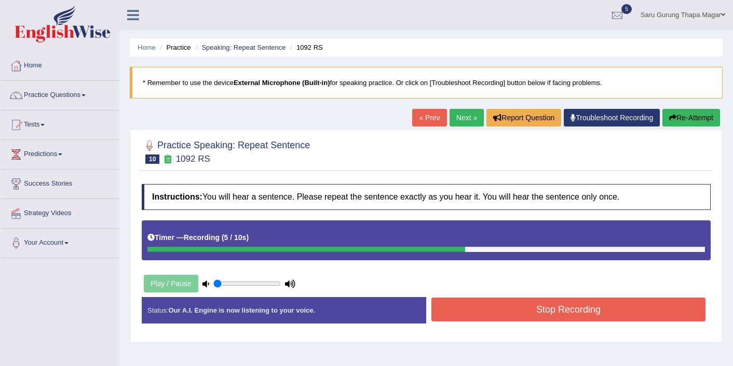
click at [556, 307] on button "Stop Recording" at bounding box center [568, 310] width 274 height 24
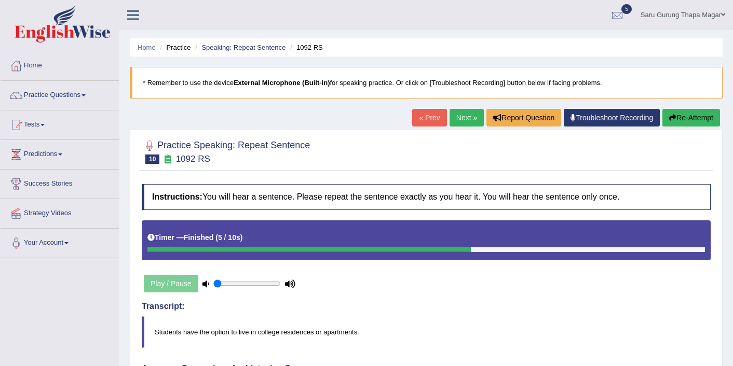
click at [462, 117] on link "Next »" at bounding box center [466, 118] width 34 height 18
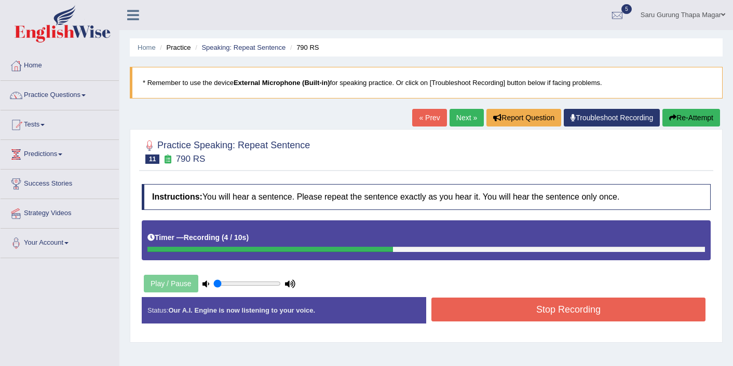
click at [549, 318] on button "Stop Recording" at bounding box center [568, 310] width 274 height 24
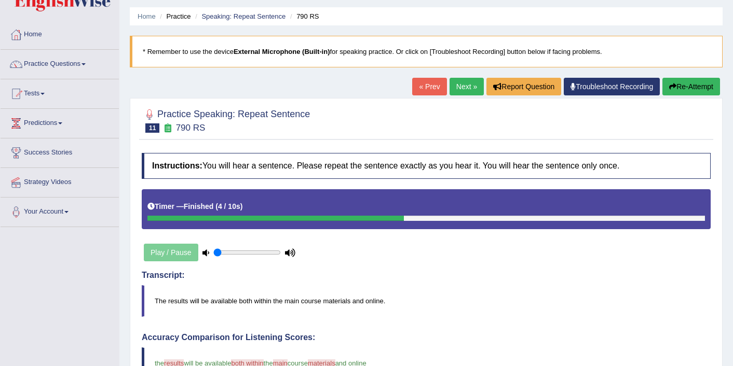
scroll to position [21, 0]
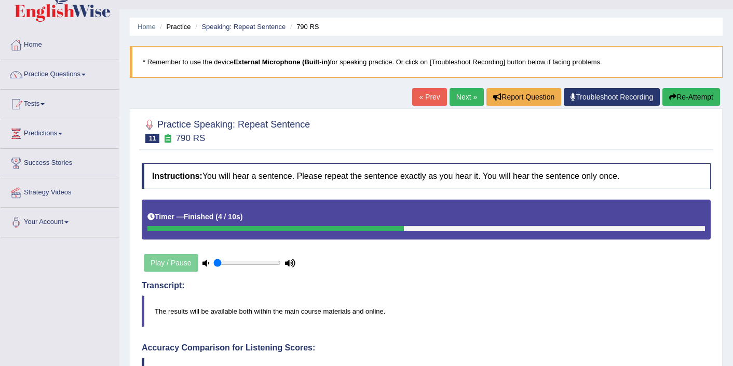
click at [459, 100] on link "Next »" at bounding box center [466, 97] width 34 height 18
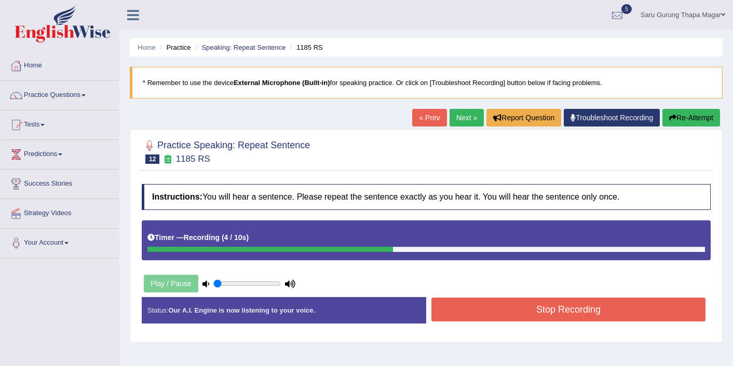
click at [570, 307] on button "Stop Recording" at bounding box center [568, 310] width 274 height 24
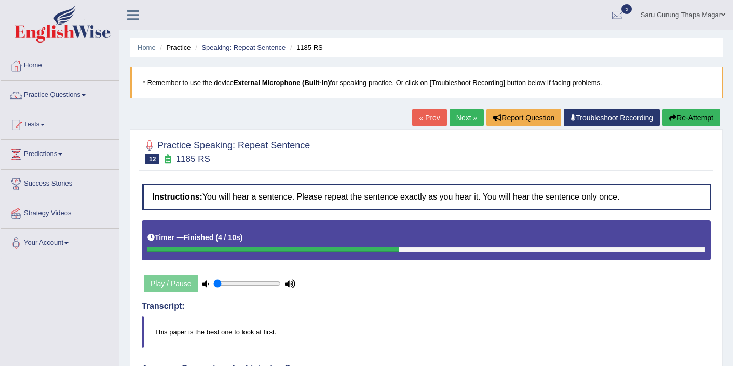
click at [467, 117] on link "Next »" at bounding box center [466, 118] width 34 height 18
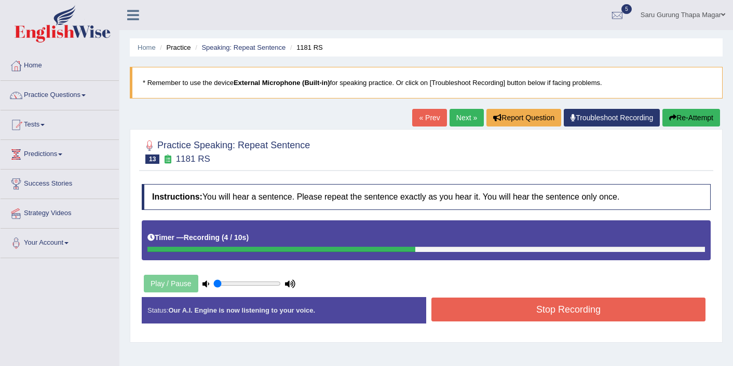
click at [536, 308] on button "Stop Recording" at bounding box center [568, 310] width 274 height 24
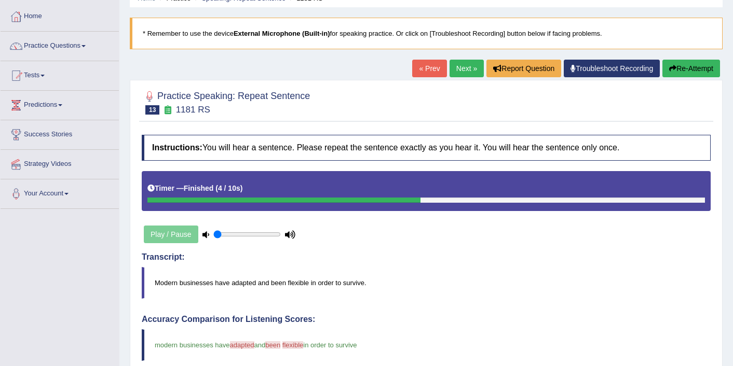
scroll to position [42, 0]
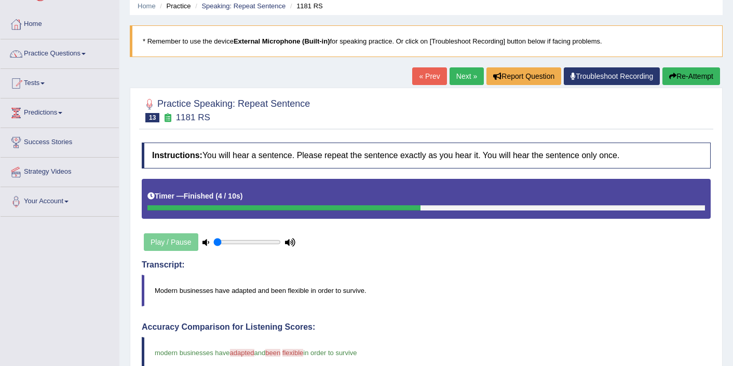
click at [461, 73] on link "Next »" at bounding box center [466, 76] width 34 height 18
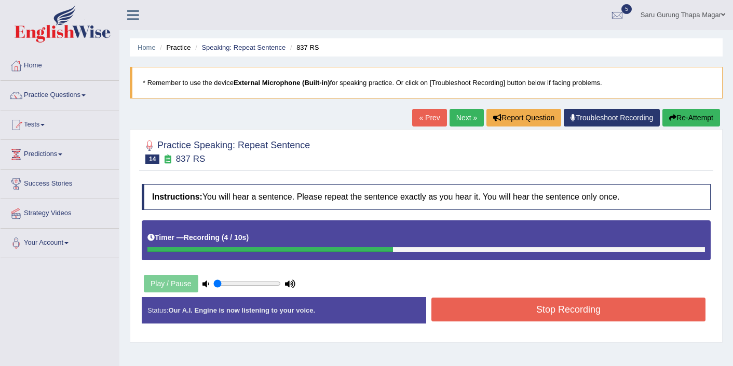
click at [543, 307] on button "Stop Recording" at bounding box center [568, 310] width 274 height 24
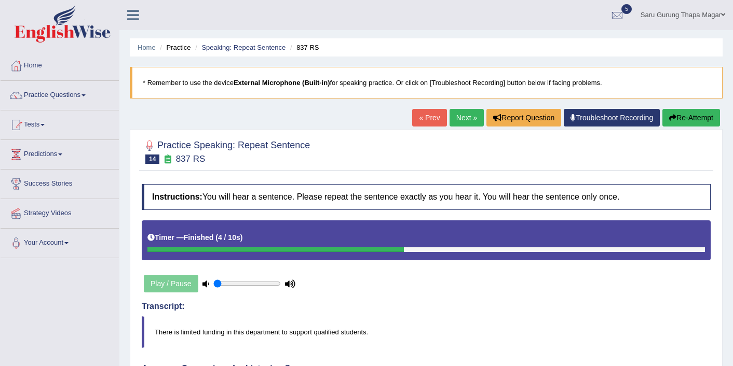
click at [461, 118] on link "Next »" at bounding box center [466, 118] width 34 height 18
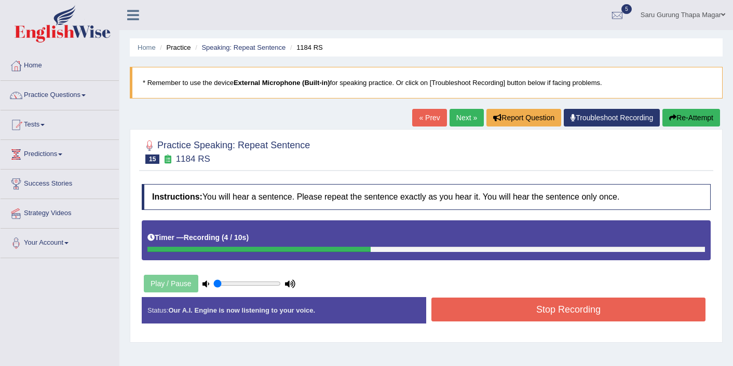
click at [547, 312] on button "Stop Recording" at bounding box center [568, 310] width 274 height 24
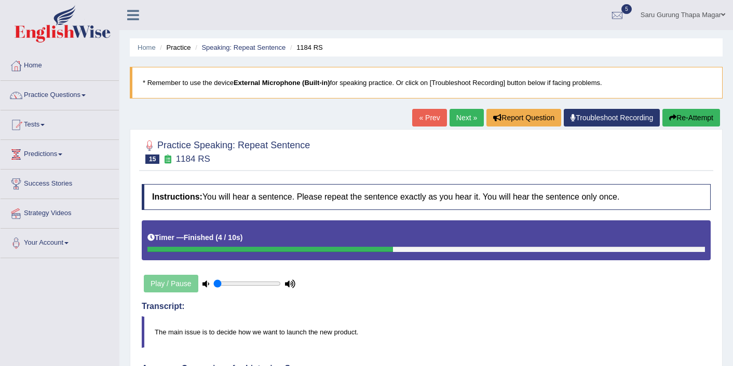
click at [465, 122] on link "Next »" at bounding box center [466, 118] width 34 height 18
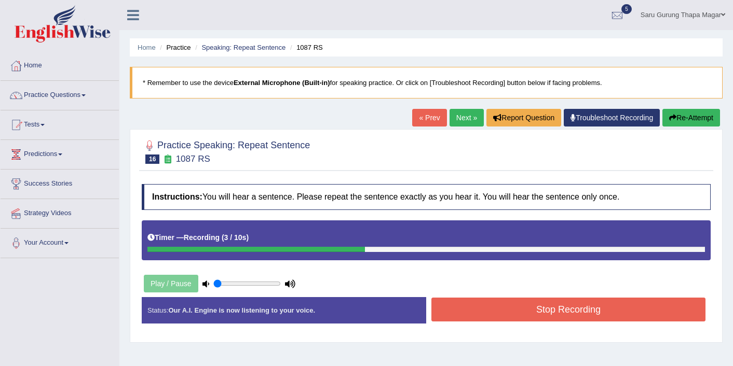
click at [515, 312] on button "Stop Recording" at bounding box center [568, 310] width 274 height 24
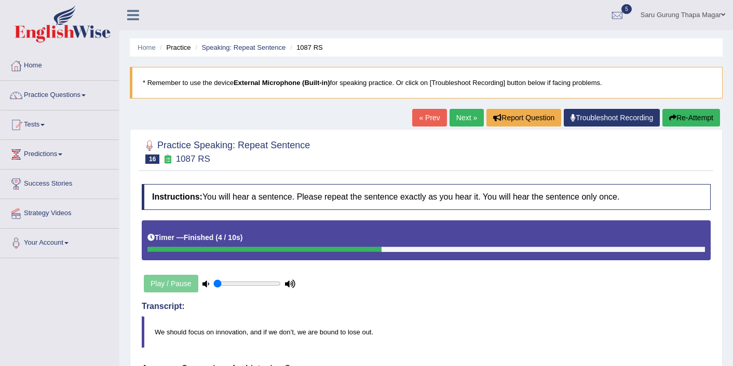
click at [457, 113] on link "Next »" at bounding box center [466, 118] width 34 height 18
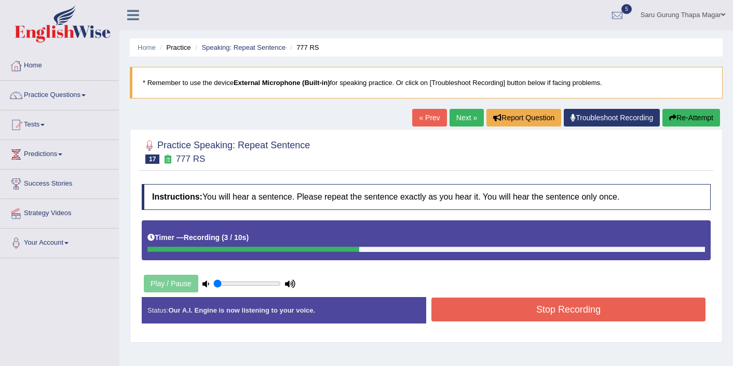
click at [568, 318] on button "Stop Recording" at bounding box center [568, 310] width 274 height 24
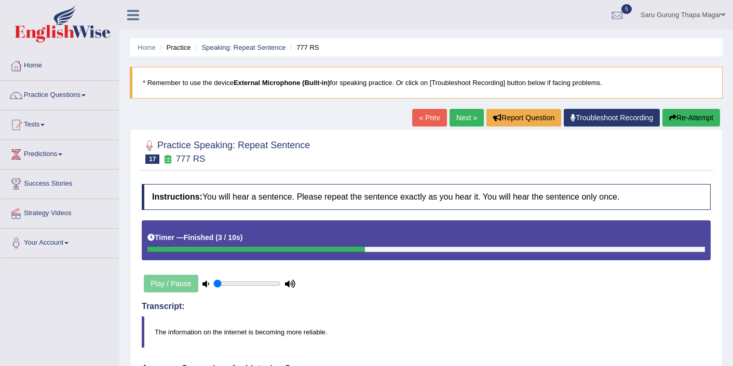
click at [458, 112] on link "Next »" at bounding box center [466, 118] width 34 height 18
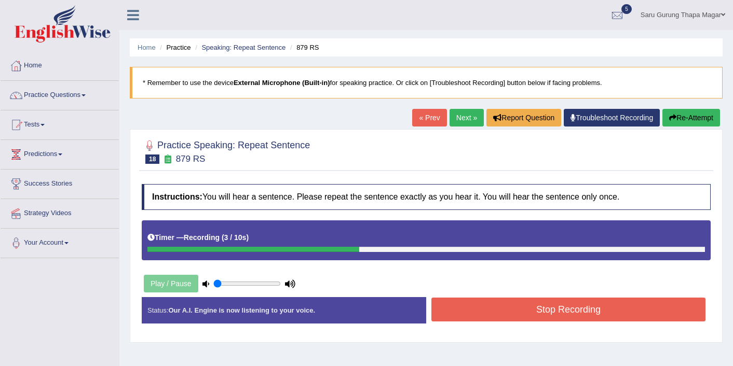
click at [503, 302] on button "Stop Recording" at bounding box center [568, 310] width 274 height 24
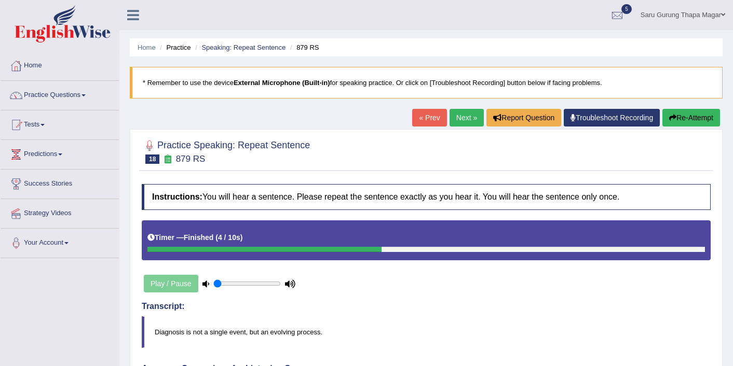
click at [452, 114] on link "Next »" at bounding box center [466, 118] width 34 height 18
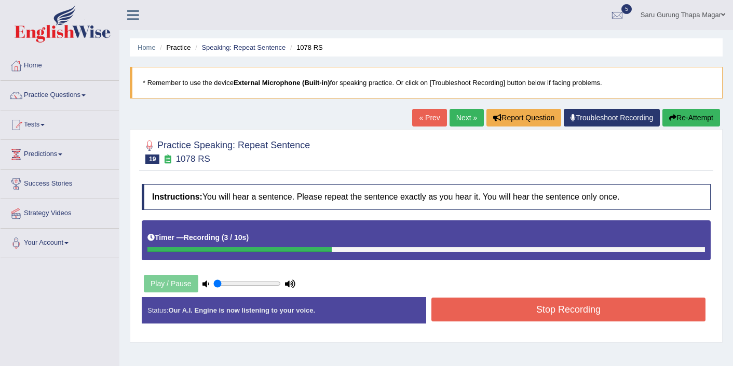
click at [523, 322] on div "Stop Recording" at bounding box center [568, 311] width 284 height 26
click at [524, 301] on button "Stop Recording" at bounding box center [568, 310] width 274 height 24
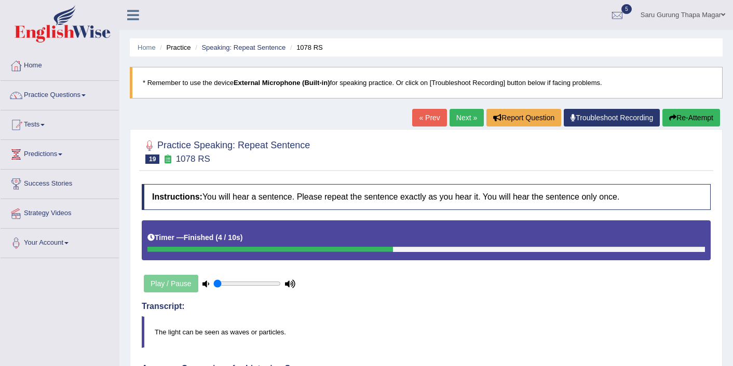
click at [462, 117] on link "Next »" at bounding box center [466, 118] width 34 height 18
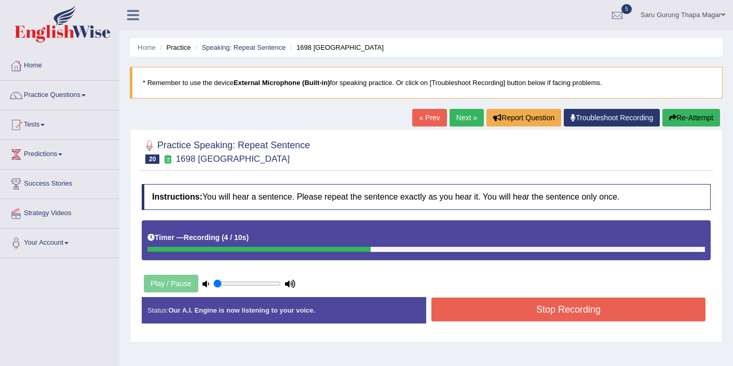
click at [487, 309] on button "Stop Recording" at bounding box center [568, 310] width 274 height 24
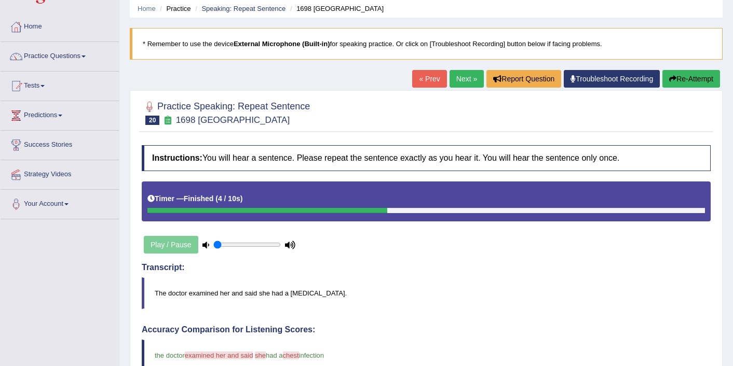
scroll to position [21, 0]
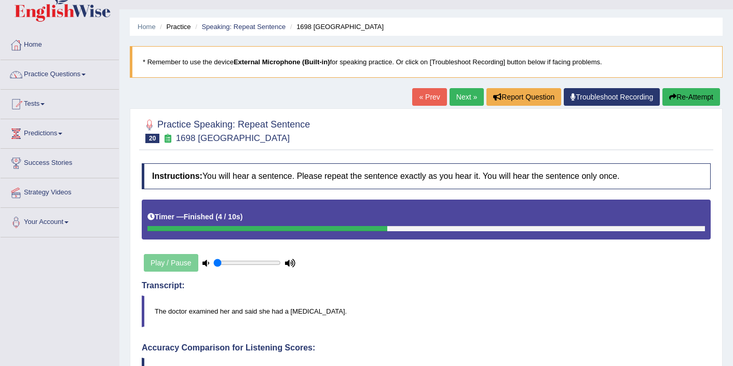
click at [459, 99] on link "Next »" at bounding box center [466, 97] width 34 height 18
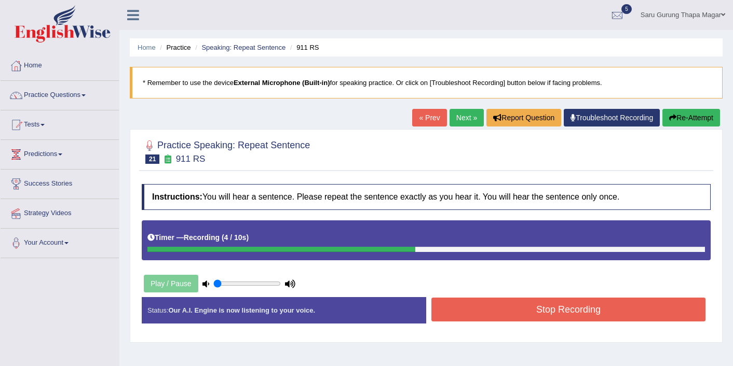
click at [571, 312] on button "Stop Recording" at bounding box center [568, 310] width 274 height 24
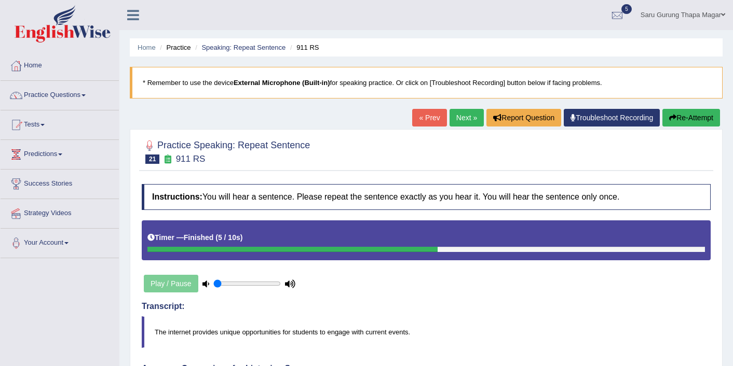
click at [453, 121] on link "Next »" at bounding box center [466, 118] width 34 height 18
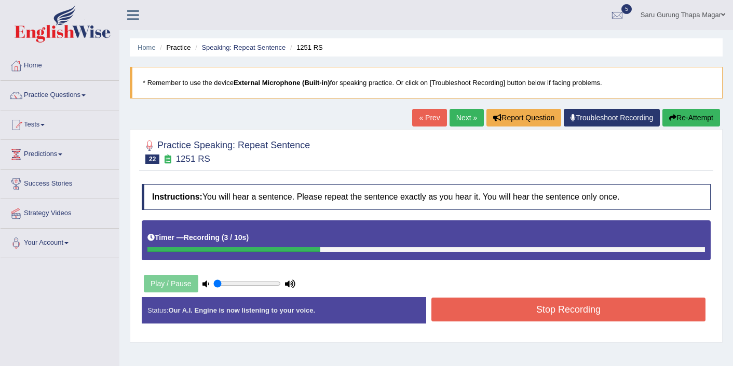
click at [540, 302] on button "Stop Recording" at bounding box center [568, 310] width 274 height 24
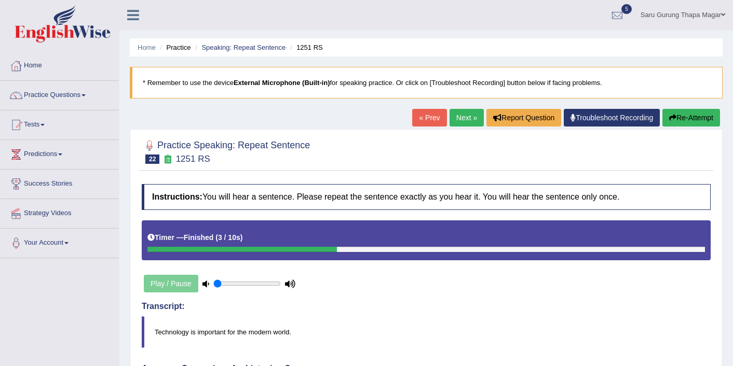
click at [458, 116] on link "Next »" at bounding box center [466, 118] width 34 height 18
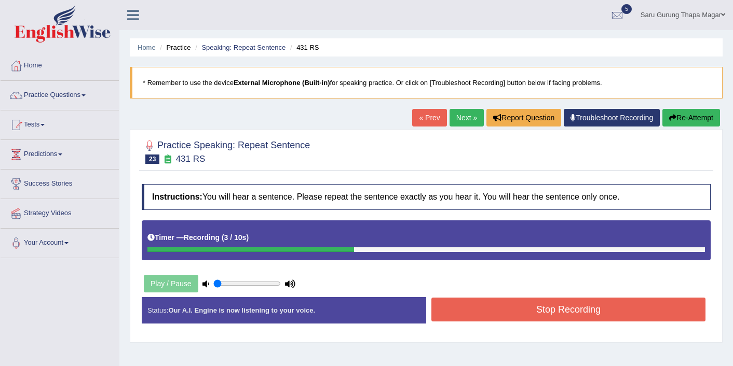
click at [555, 308] on button "Stop Recording" at bounding box center [568, 310] width 274 height 24
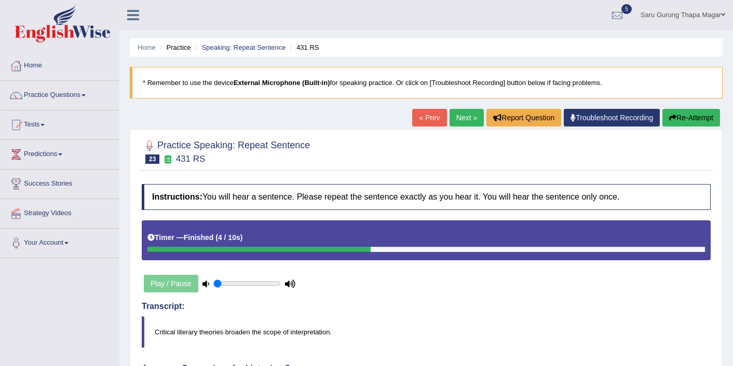
click at [674, 122] on button "Re-Attempt" at bounding box center [691, 118] width 58 height 18
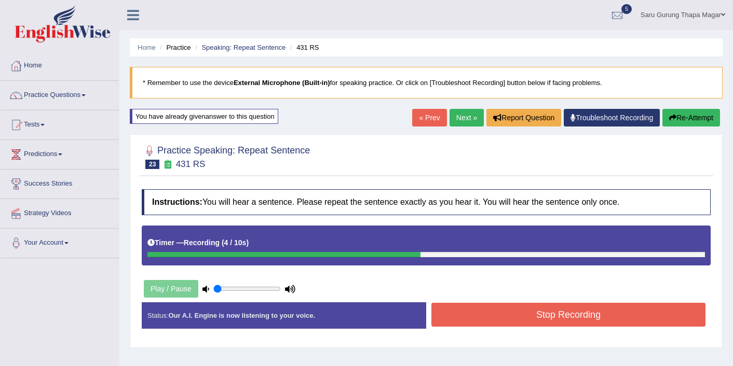
click at [532, 318] on button "Stop Recording" at bounding box center [568, 315] width 274 height 24
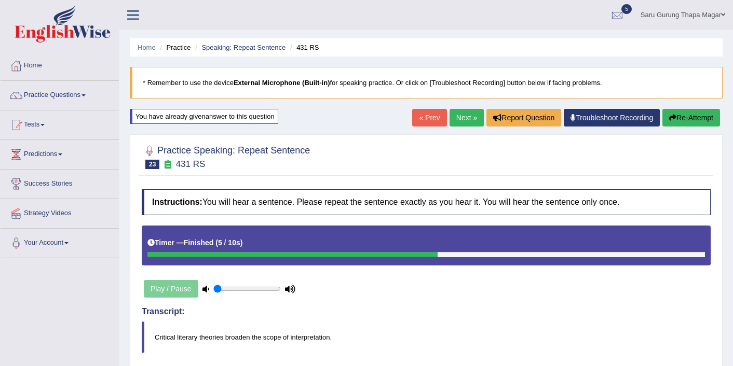
click at [451, 122] on link "Next »" at bounding box center [466, 118] width 34 height 18
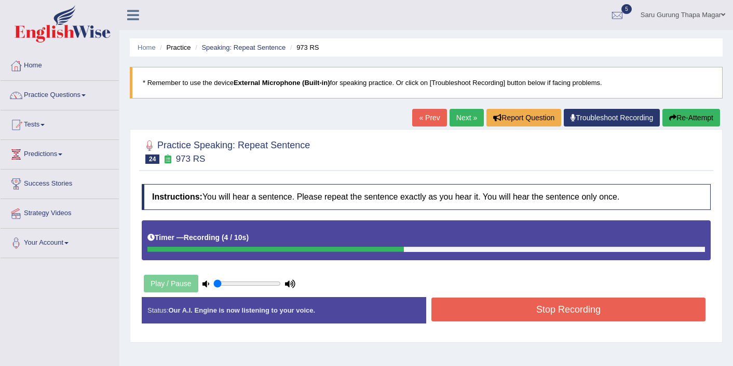
click at [535, 298] on button "Stop Recording" at bounding box center [568, 310] width 274 height 24
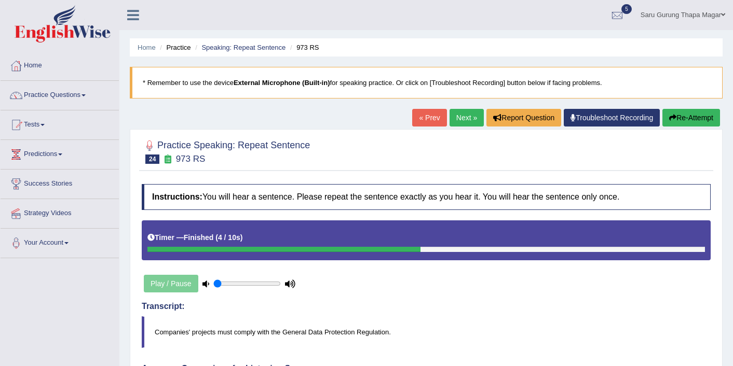
click at [462, 121] on link "Next »" at bounding box center [466, 118] width 34 height 18
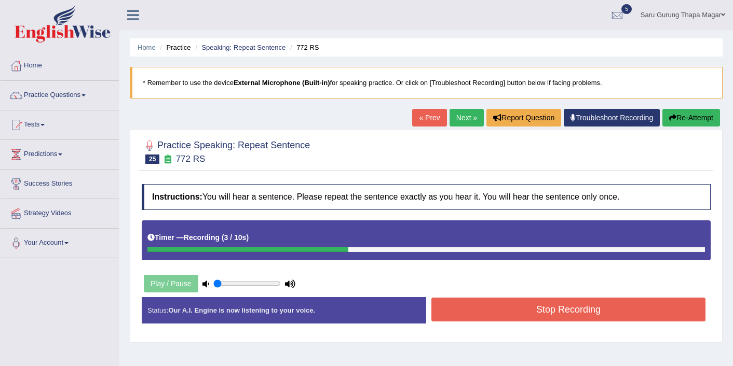
click at [493, 317] on button "Stop Recording" at bounding box center [568, 310] width 274 height 24
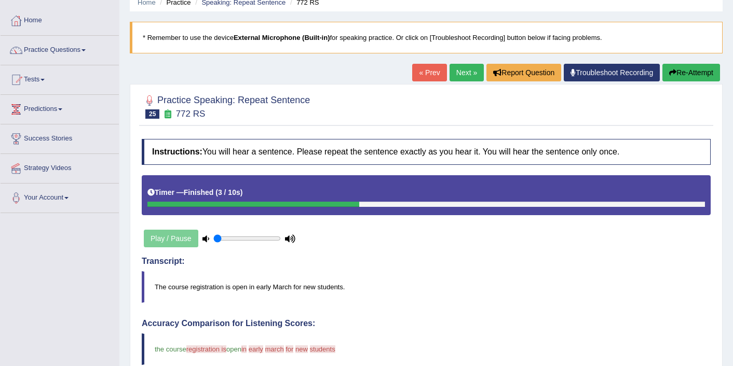
scroll to position [42, 0]
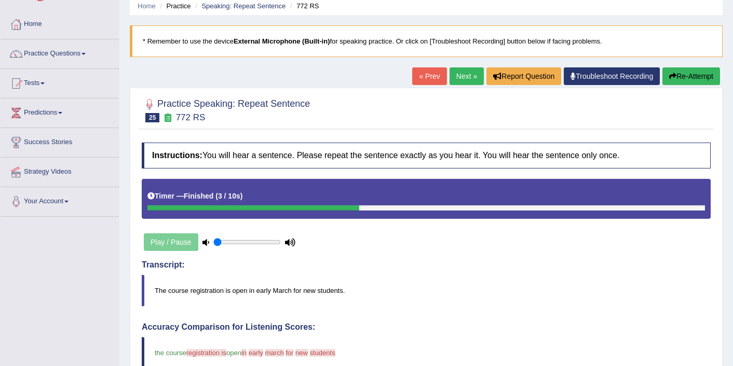
click at [458, 72] on link "Next »" at bounding box center [466, 76] width 34 height 18
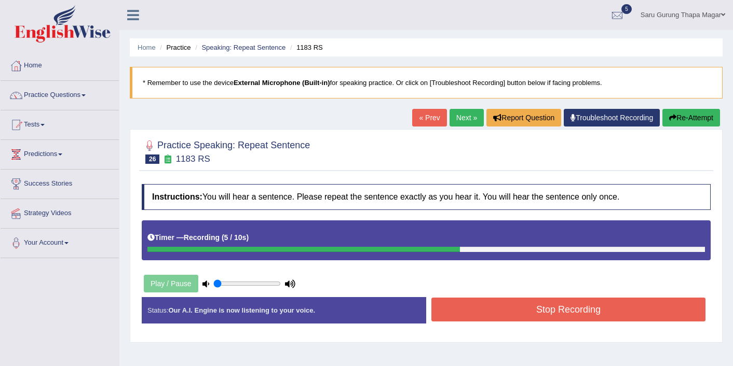
click at [533, 301] on button "Stop Recording" at bounding box center [568, 310] width 274 height 24
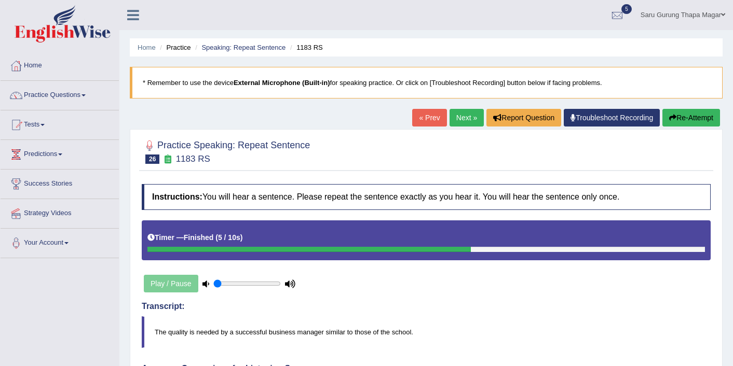
click at [463, 115] on link "Next »" at bounding box center [466, 118] width 34 height 18
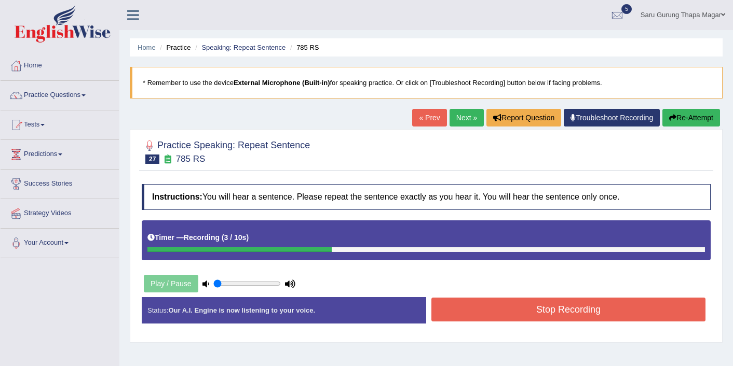
click at [508, 302] on button "Stop Recording" at bounding box center [568, 310] width 274 height 24
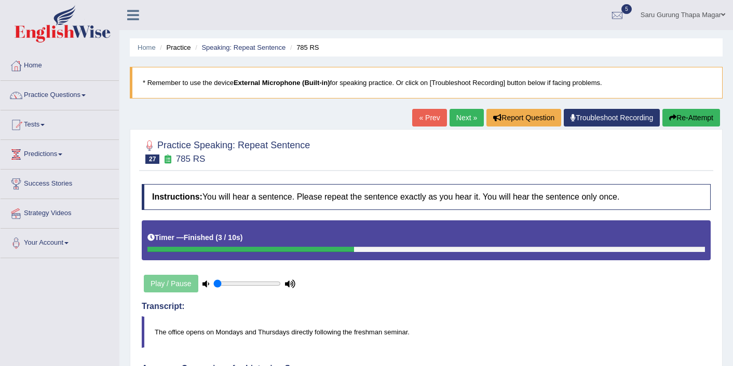
click at [461, 117] on link "Next »" at bounding box center [466, 118] width 34 height 18
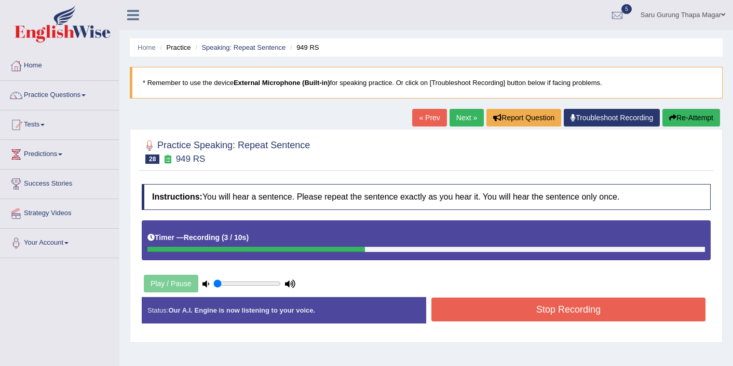
click at [536, 314] on button "Stop Recording" at bounding box center [568, 310] width 274 height 24
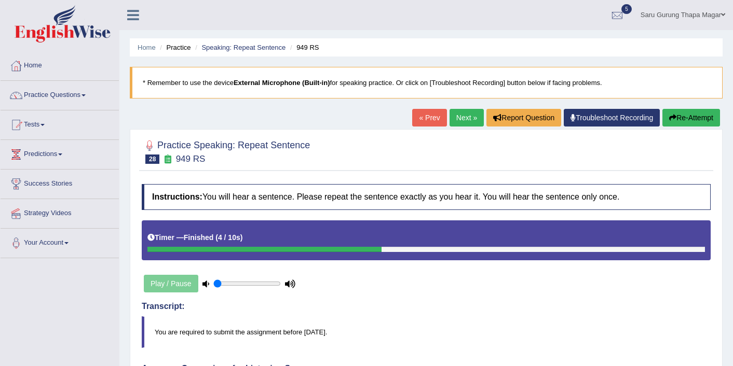
click at [464, 117] on link "Next »" at bounding box center [466, 118] width 34 height 18
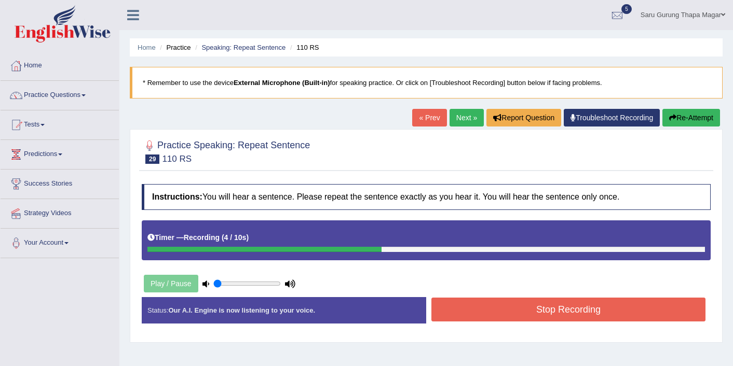
click at [544, 310] on button "Stop Recording" at bounding box center [568, 310] width 274 height 24
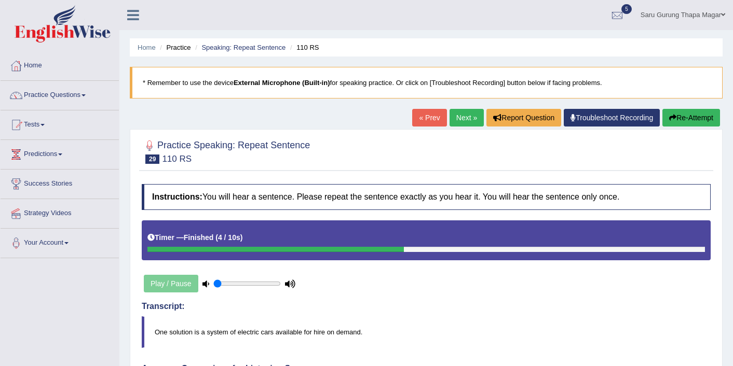
click at [460, 114] on link "Next »" at bounding box center [466, 118] width 34 height 18
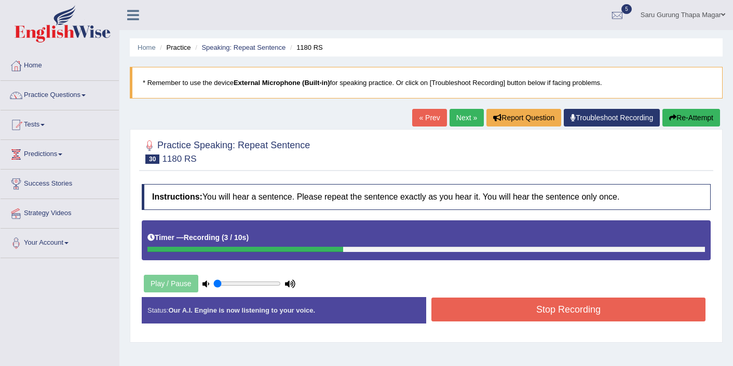
click at [574, 308] on button "Stop Recording" at bounding box center [568, 310] width 274 height 24
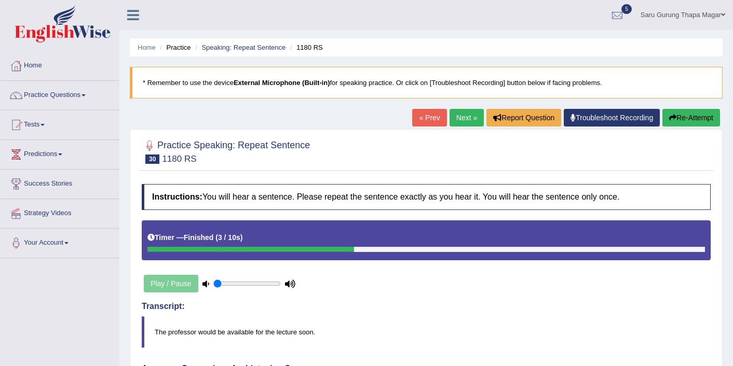
click at [458, 111] on link "Next »" at bounding box center [466, 118] width 34 height 18
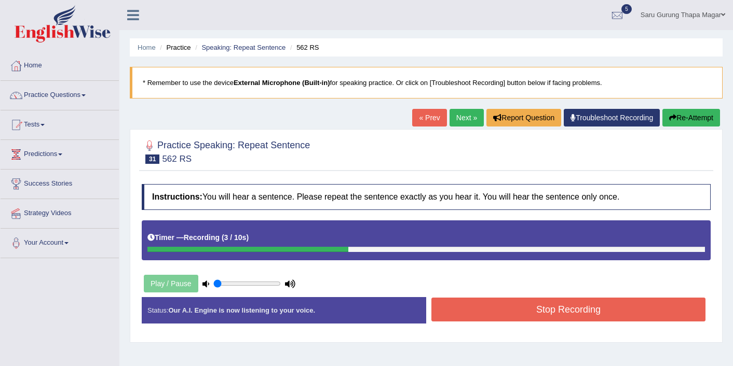
click at [582, 310] on button "Stop Recording" at bounding box center [568, 310] width 274 height 24
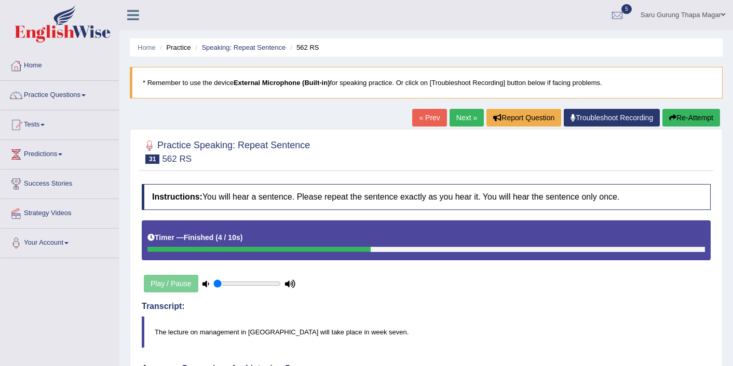
click at [454, 117] on link "Next »" at bounding box center [466, 118] width 34 height 18
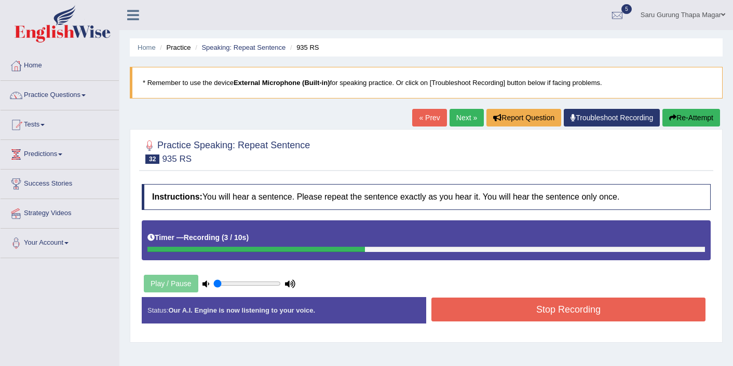
click at [547, 300] on button "Stop Recording" at bounding box center [568, 310] width 274 height 24
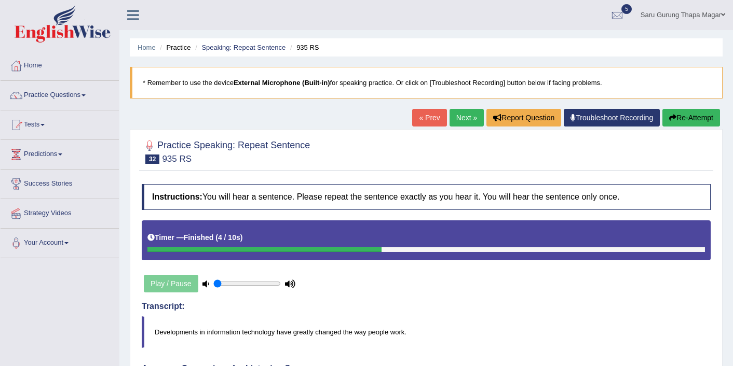
click at [457, 115] on link "Next »" at bounding box center [466, 118] width 34 height 18
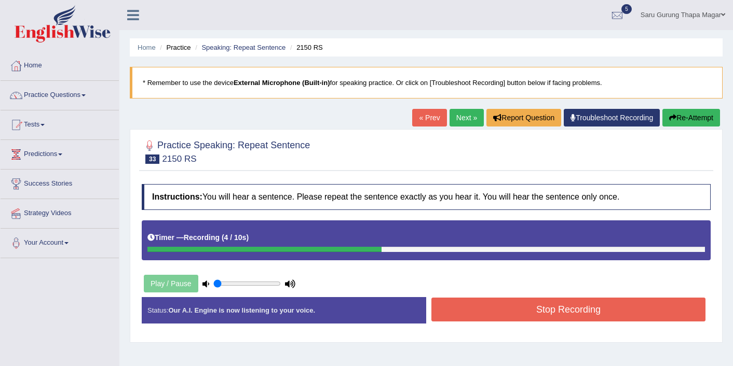
click at [470, 307] on button "Stop Recording" at bounding box center [568, 310] width 274 height 24
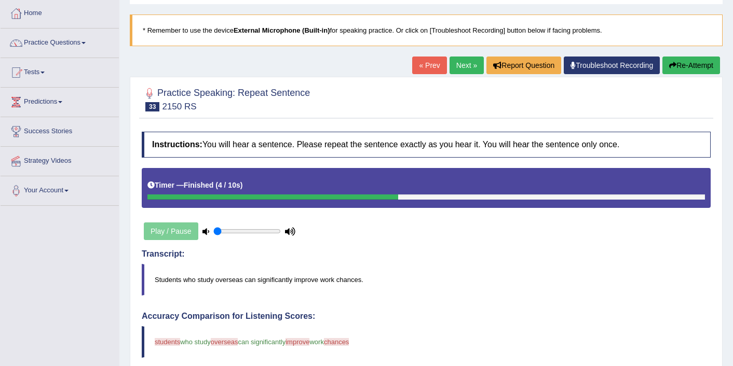
scroll to position [42, 0]
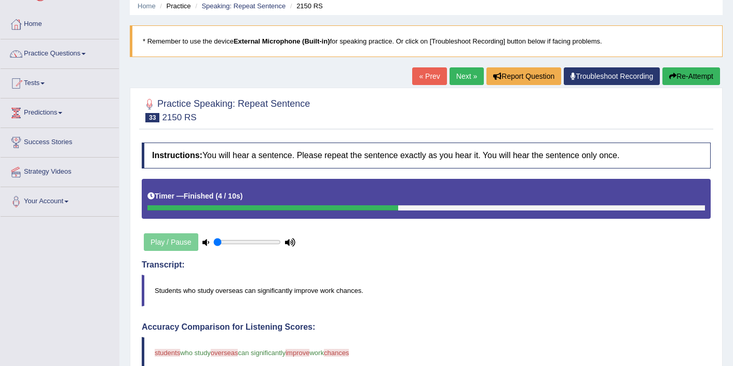
click at [463, 81] on link "Next »" at bounding box center [466, 76] width 34 height 18
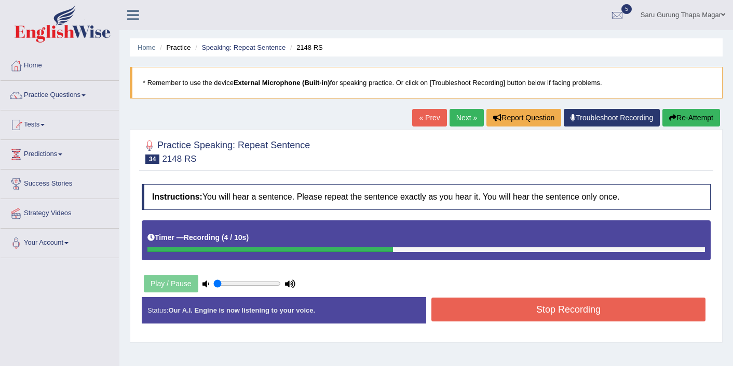
click at [533, 309] on button "Stop Recording" at bounding box center [568, 310] width 274 height 24
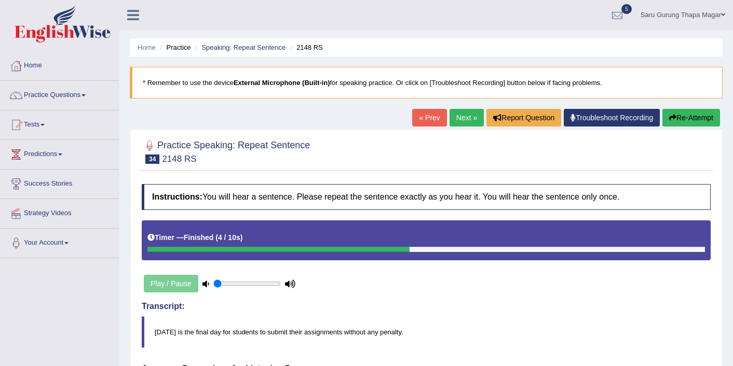
click at [464, 117] on link "Next »" at bounding box center [466, 118] width 34 height 18
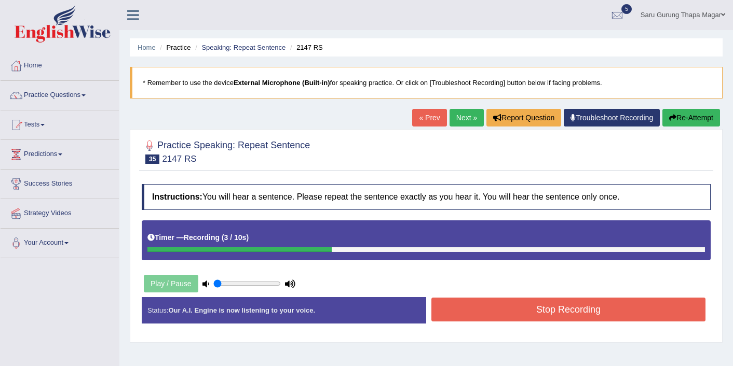
click at [571, 321] on button "Stop Recording" at bounding box center [568, 310] width 274 height 24
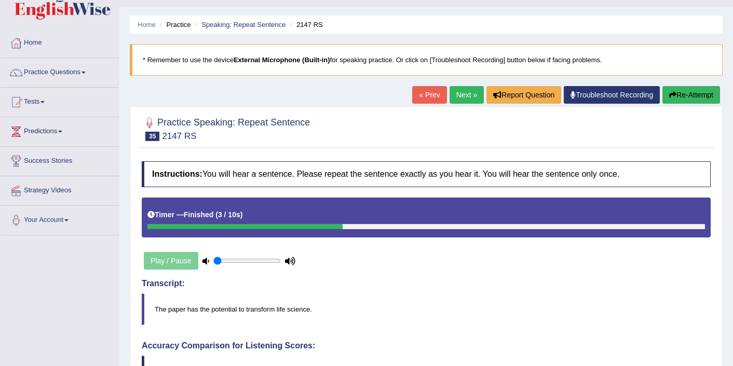
scroll to position [21, 0]
